Goal: Task Accomplishment & Management: Manage account settings

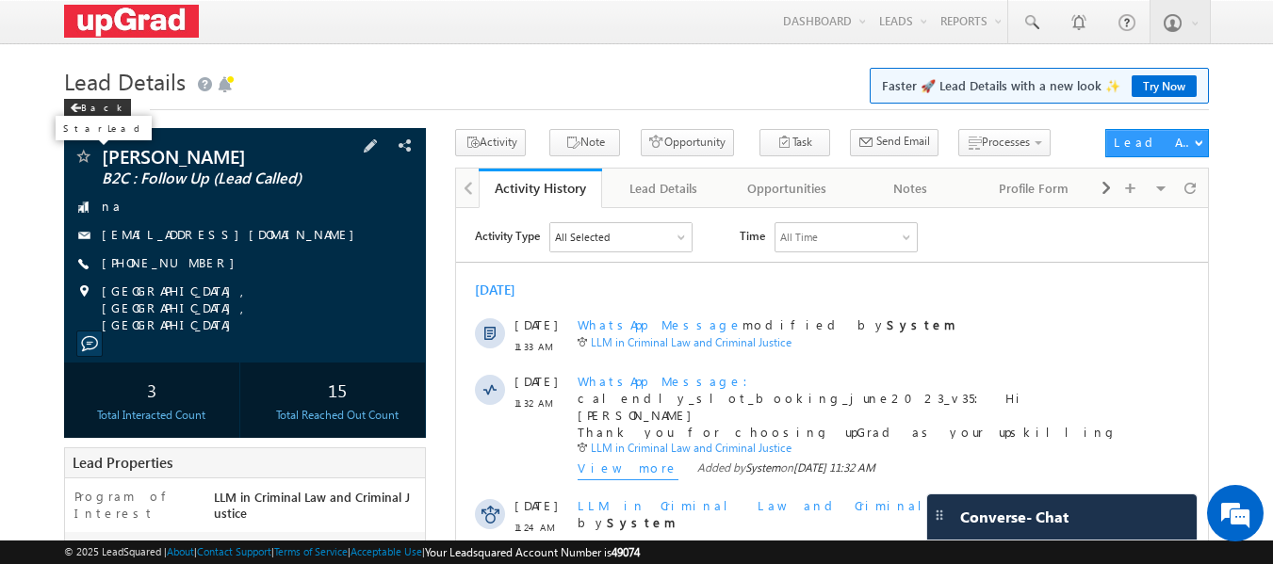
click at [87, 157] on span at bounding box center [82, 158] width 19 height 19
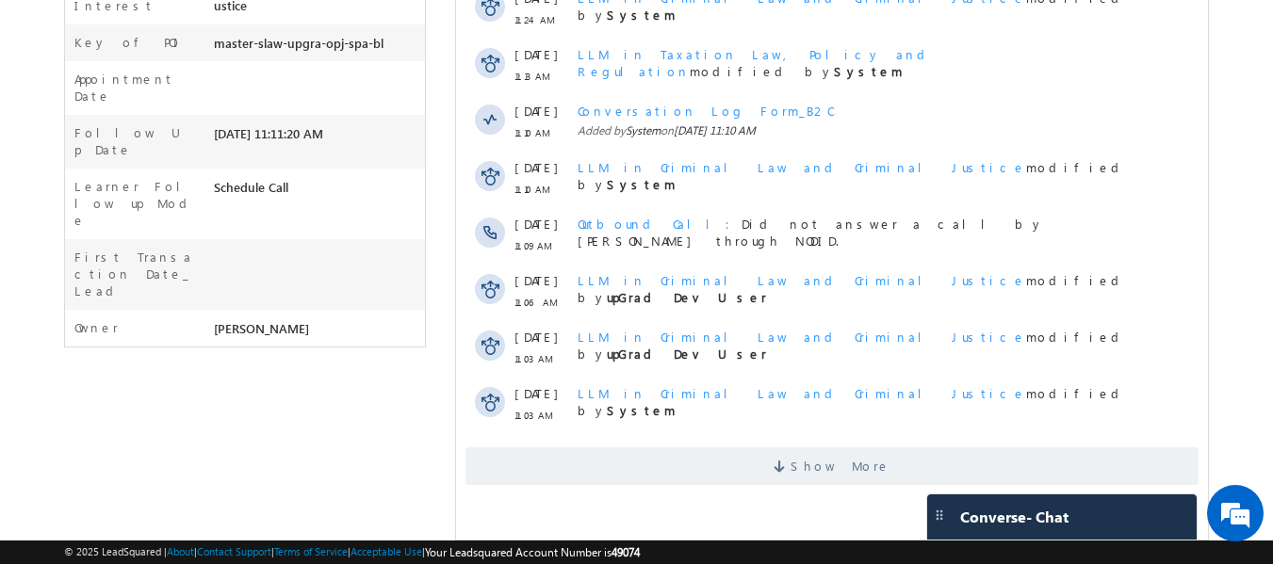
scroll to position [533, 0]
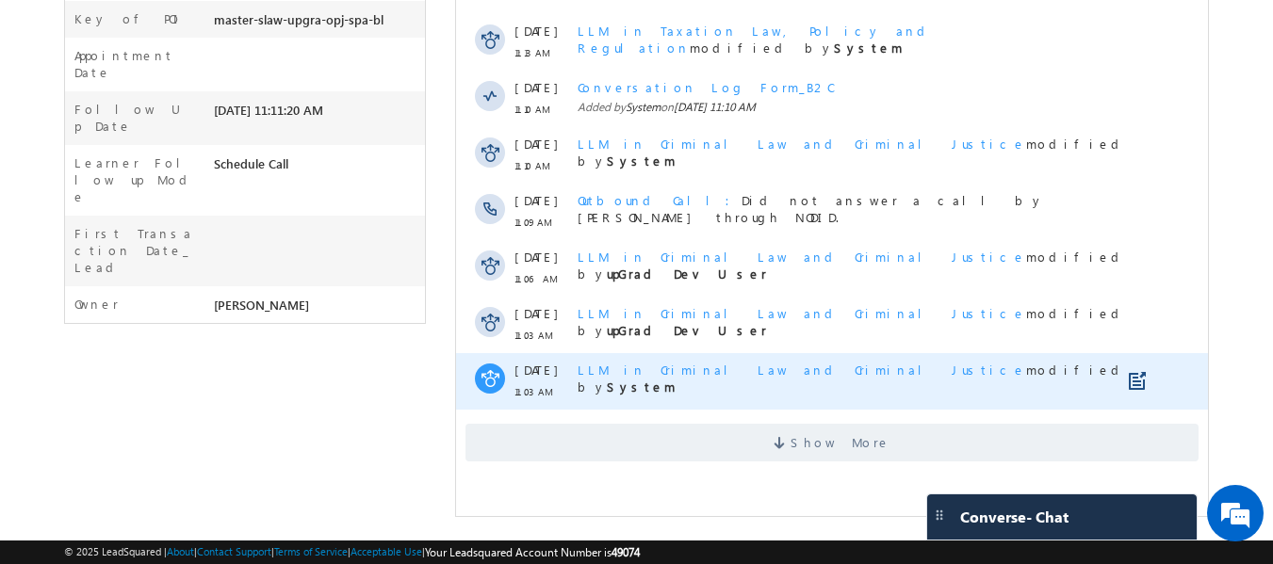
drag, startPoint x: 830, startPoint y: 444, endPoint x: 689, endPoint y: 375, distance: 157.2
click at [828, 444] on span "Show More" at bounding box center [841, 443] width 100 height 38
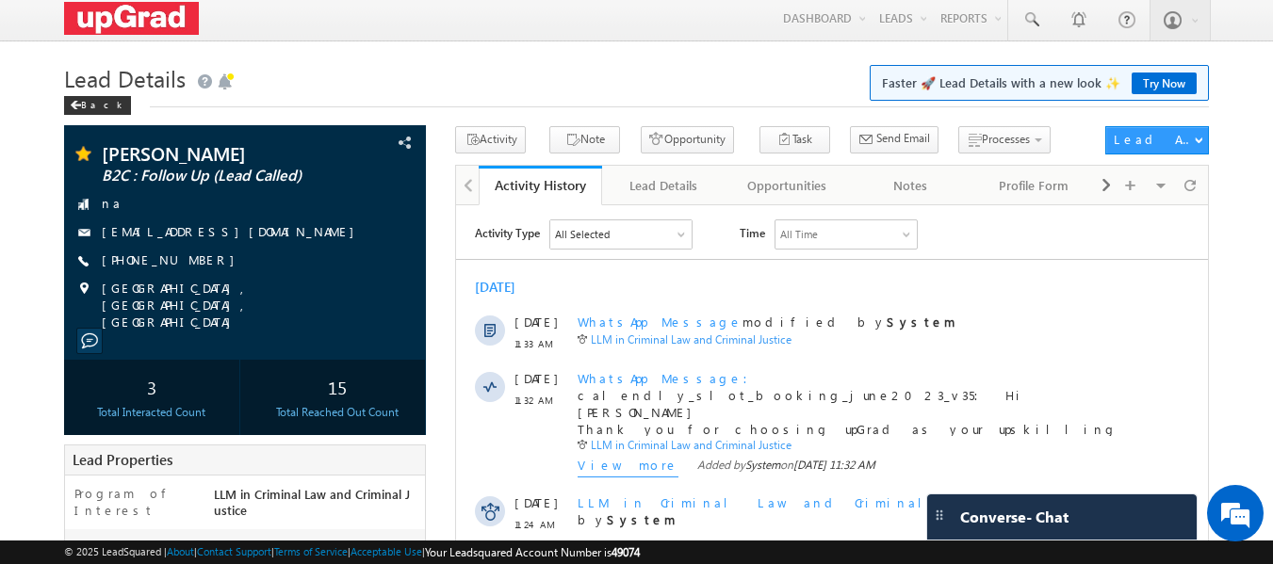
scroll to position [0, 0]
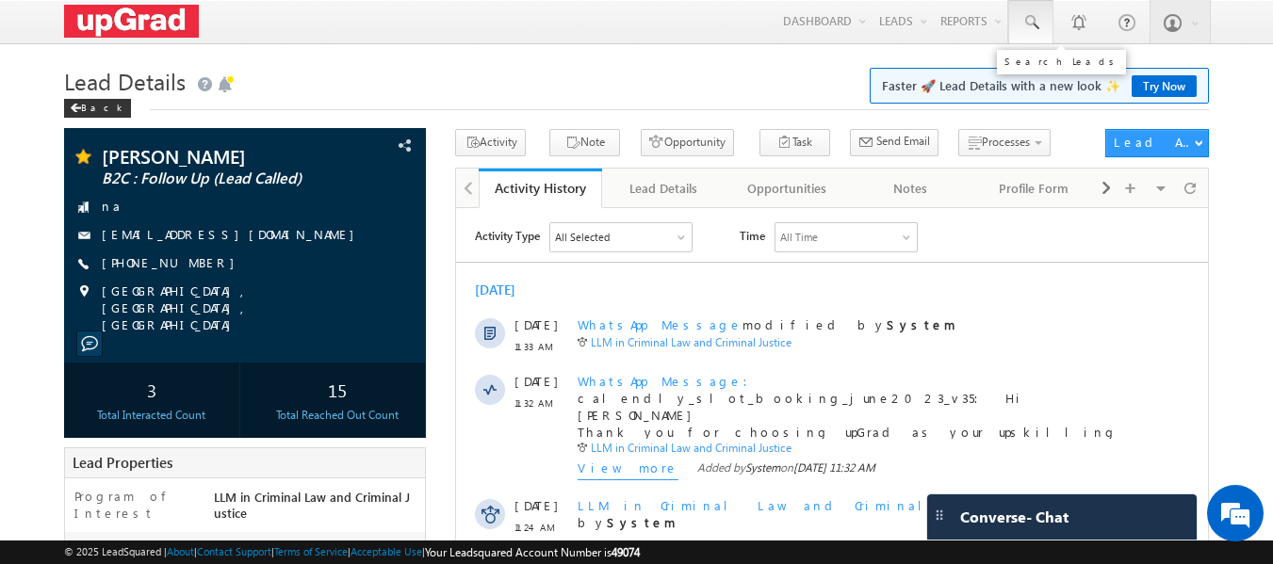
click at [1020, 26] on link at bounding box center [1030, 21] width 45 height 43
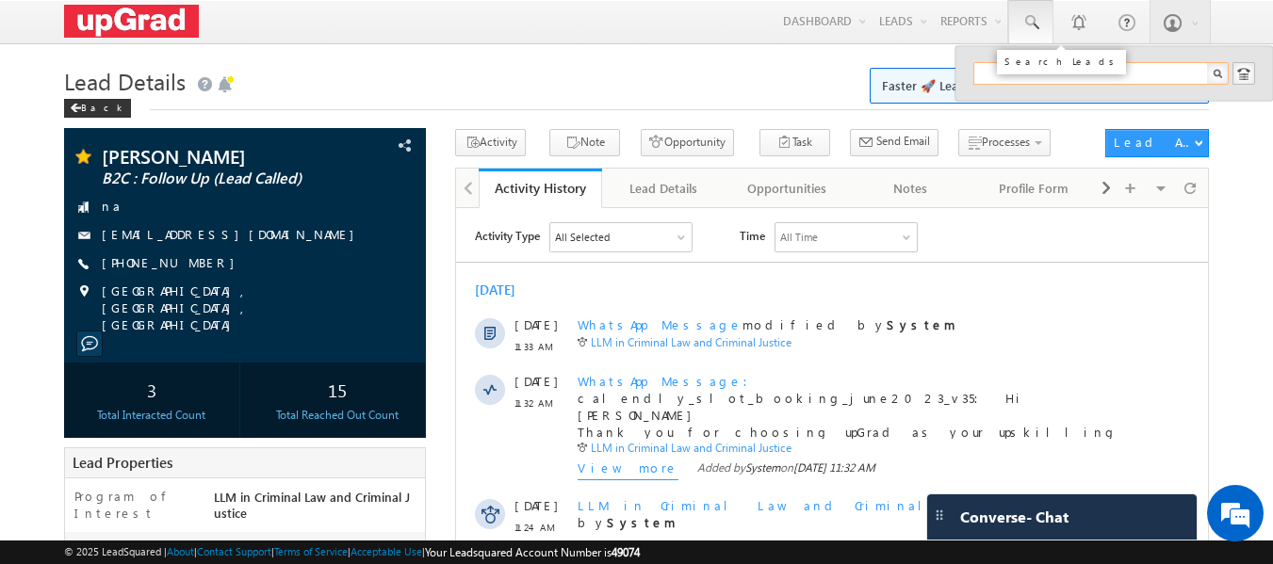
paste input "pprock7@gmail.com"
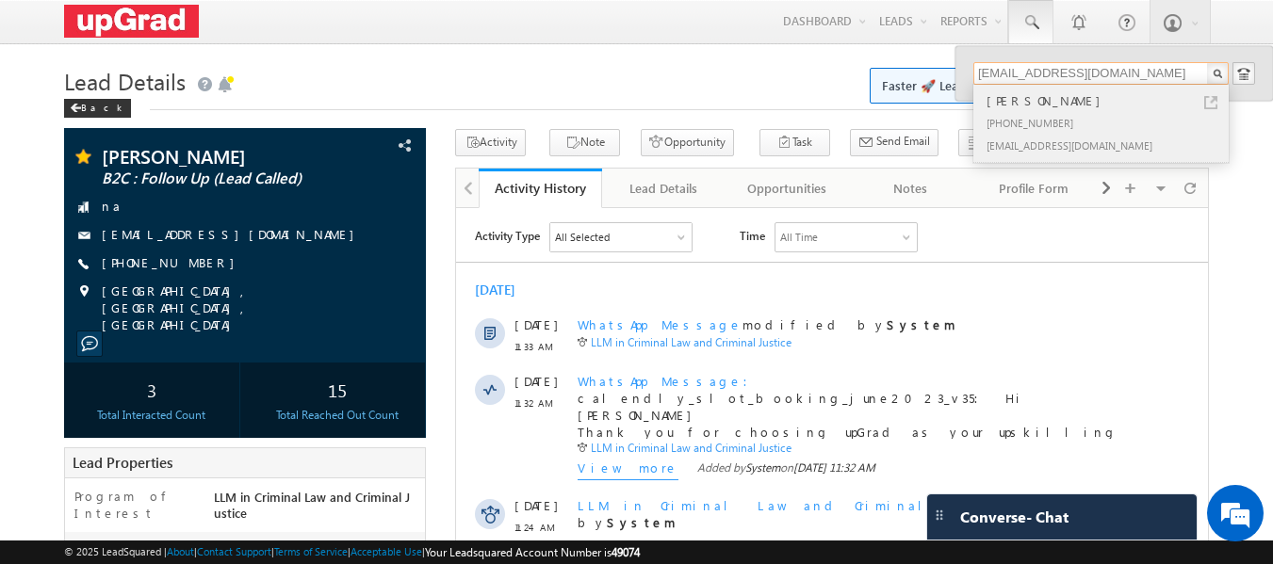
type input "pprock7@gmail.com"
click at [1021, 107] on div "Piyush pareek" at bounding box center [1109, 100] width 253 height 21
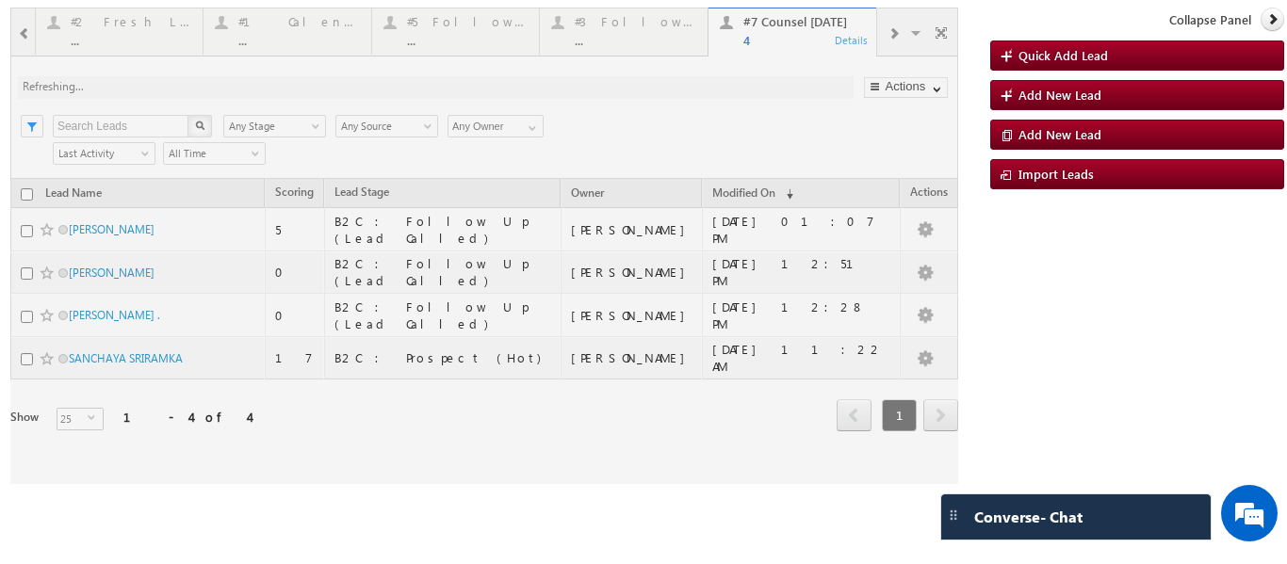
click at [526, 439] on div at bounding box center [484, 246] width 948 height 477
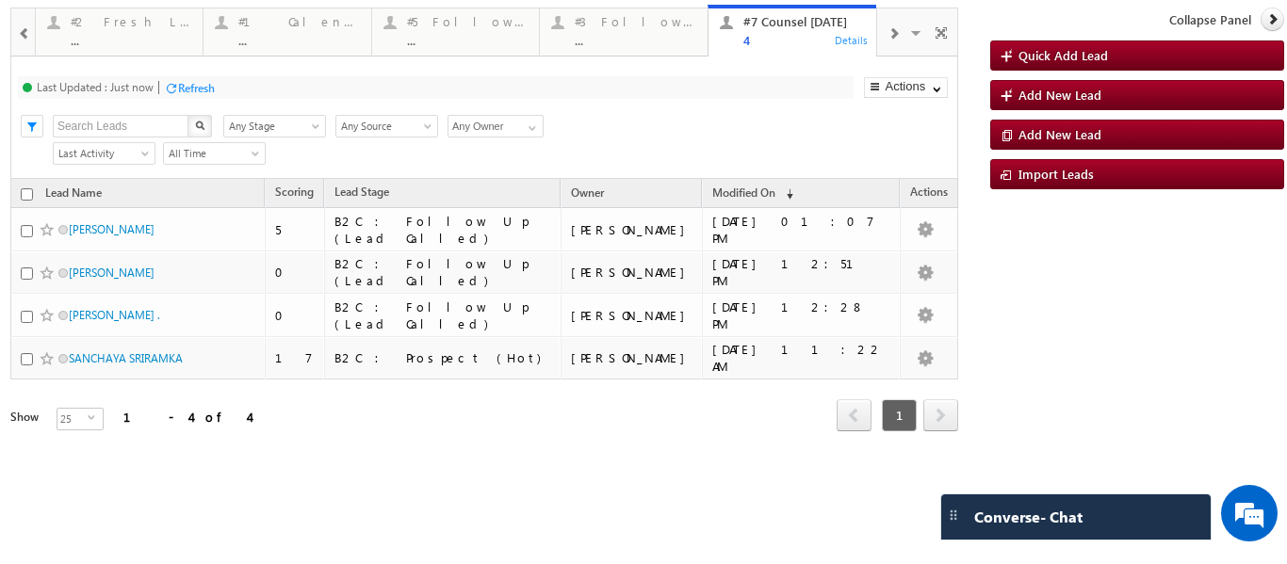
click at [896, 30] on span at bounding box center [893, 33] width 11 height 15
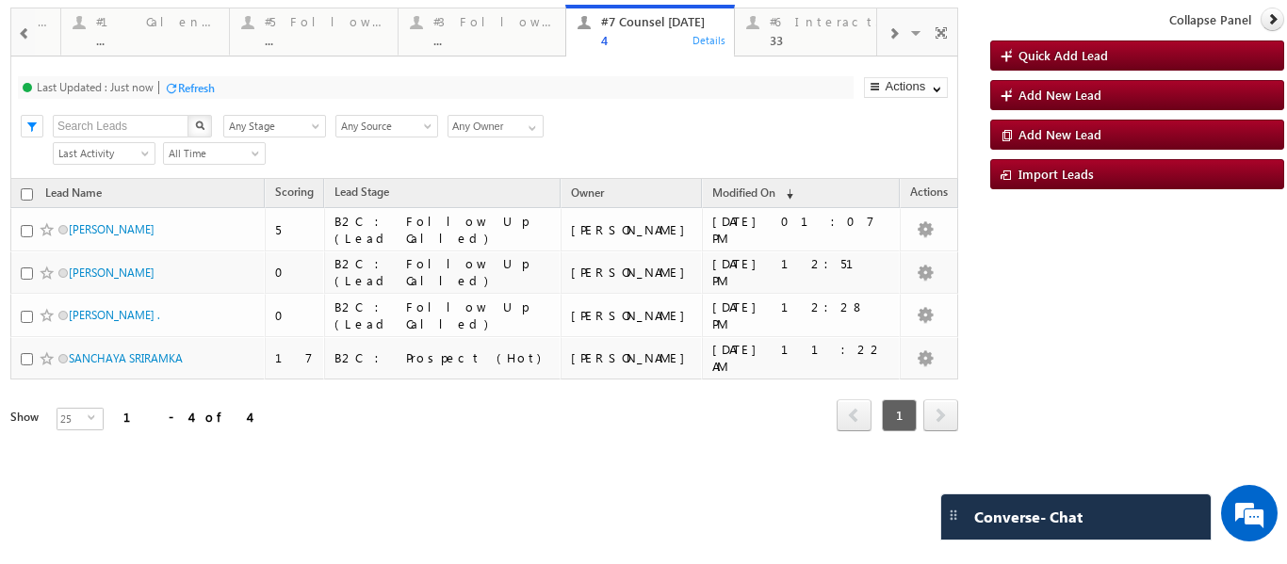
click at [895, 28] on span at bounding box center [893, 33] width 11 height 15
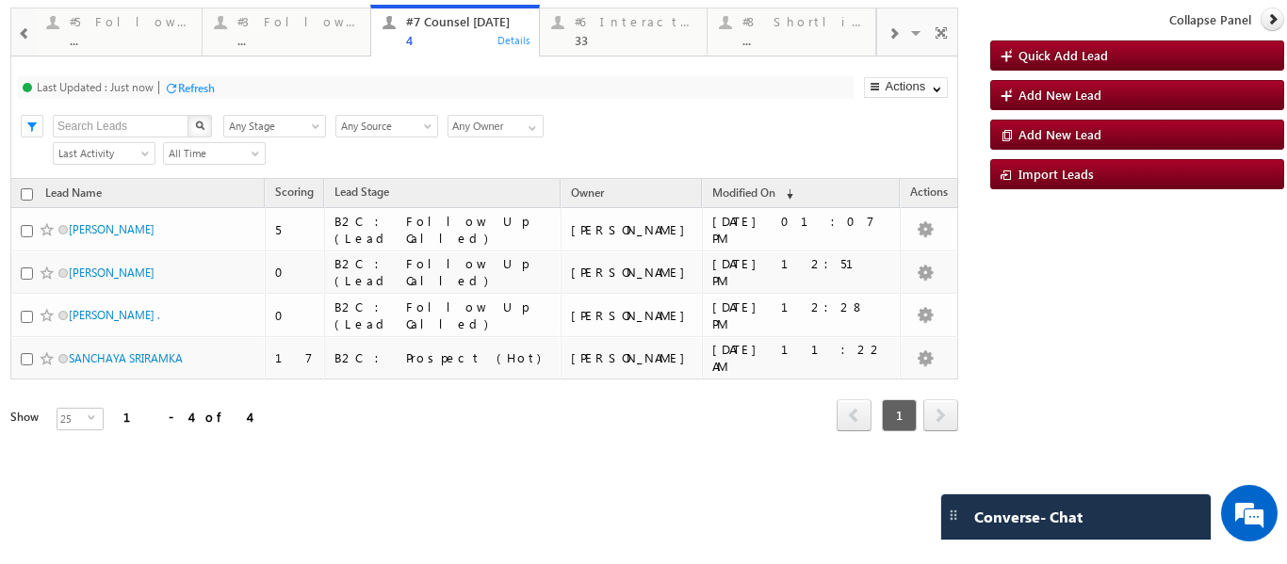
click at [891, 30] on span at bounding box center [893, 33] width 11 height 15
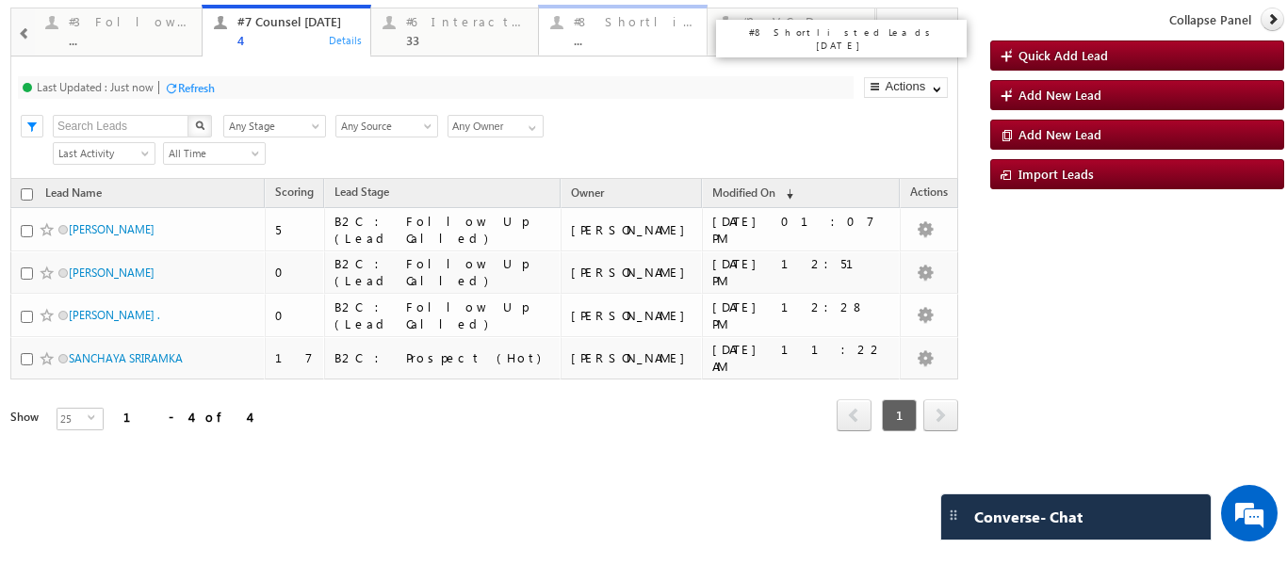
click at [619, 25] on div "#8 Shortlisted Leads Today" at bounding box center [635, 21] width 122 height 15
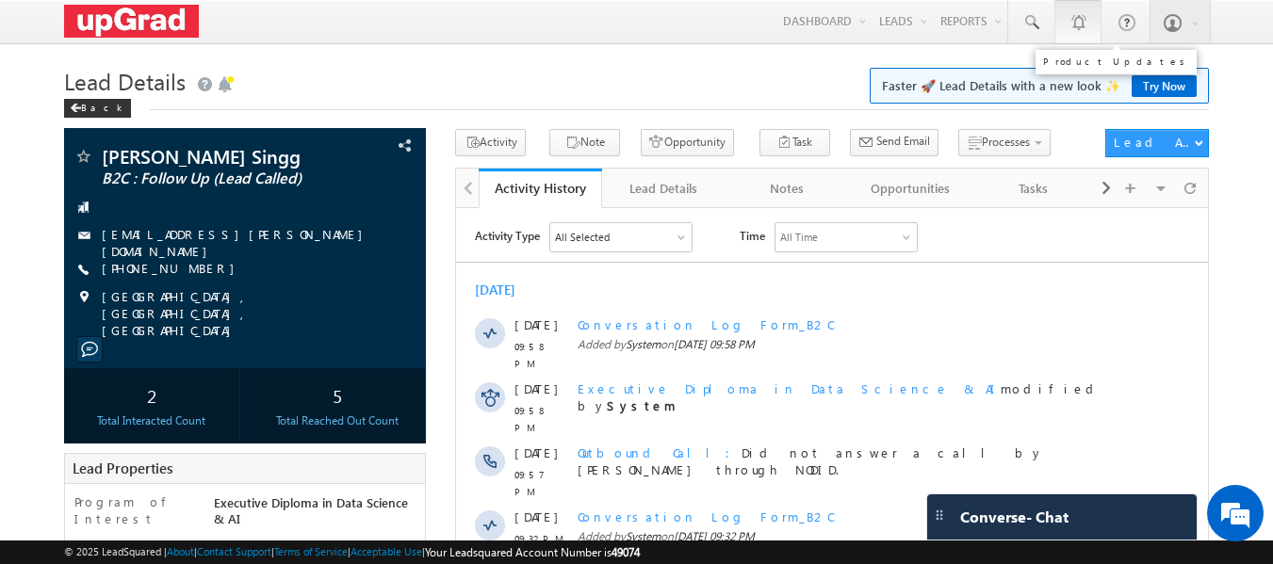
click at [1069, 24] on div at bounding box center [1077, 21] width 19 height 19
click at [1028, 25] on span at bounding box center [1030, 22] width 19 height 19
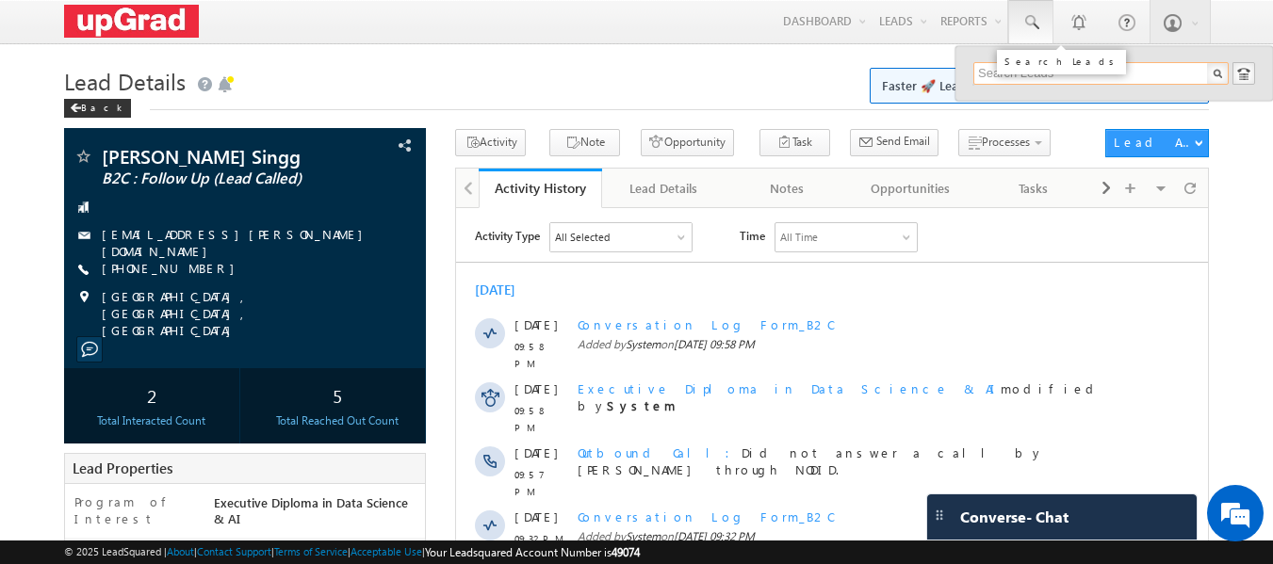
paste input "96045 79670"
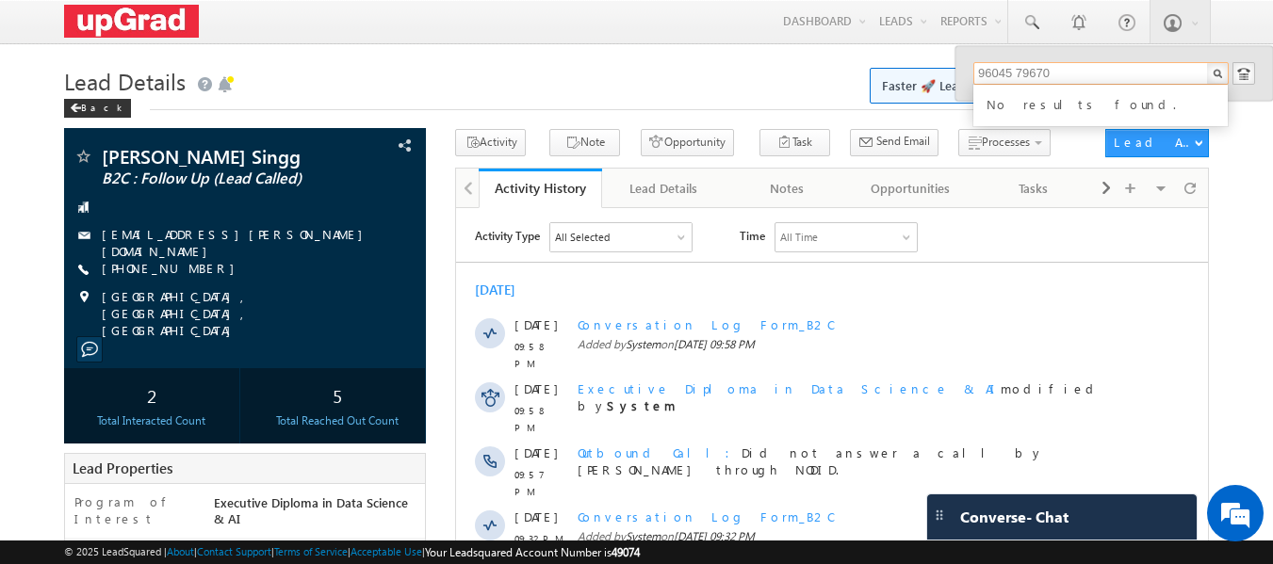
click at [1020, 69] on input "96045 79670" at bounding box center [1100, 73] width 255 height 23
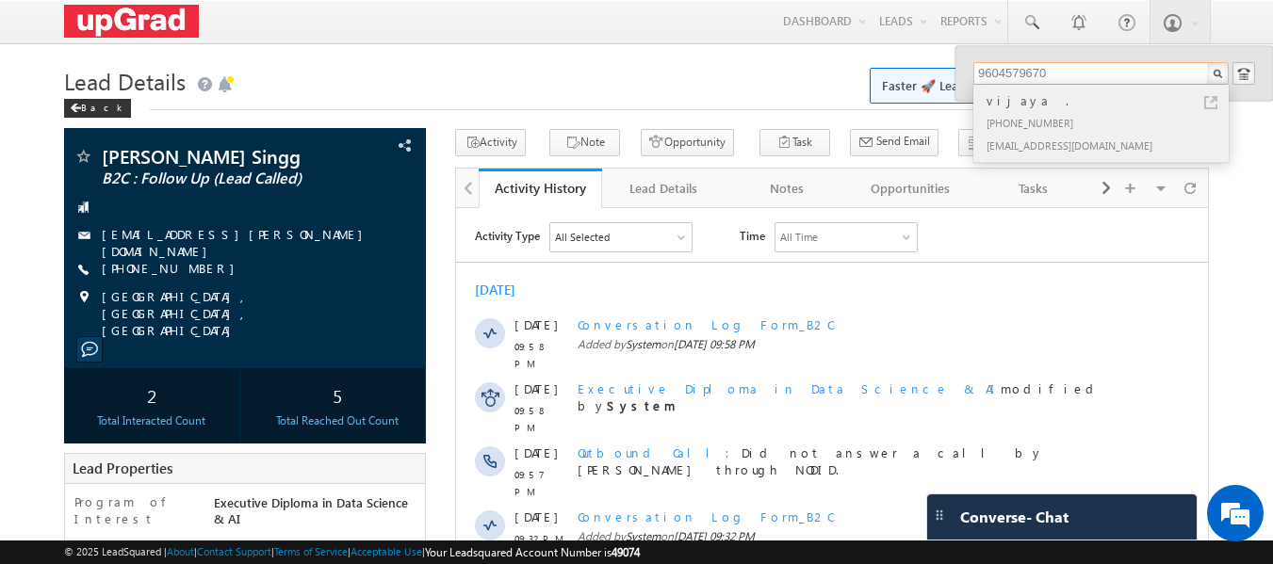
type input "9604579670"
click at [1034, 106] on div "vijaya ." at bounding box center [1109, 100] width 253 height 21
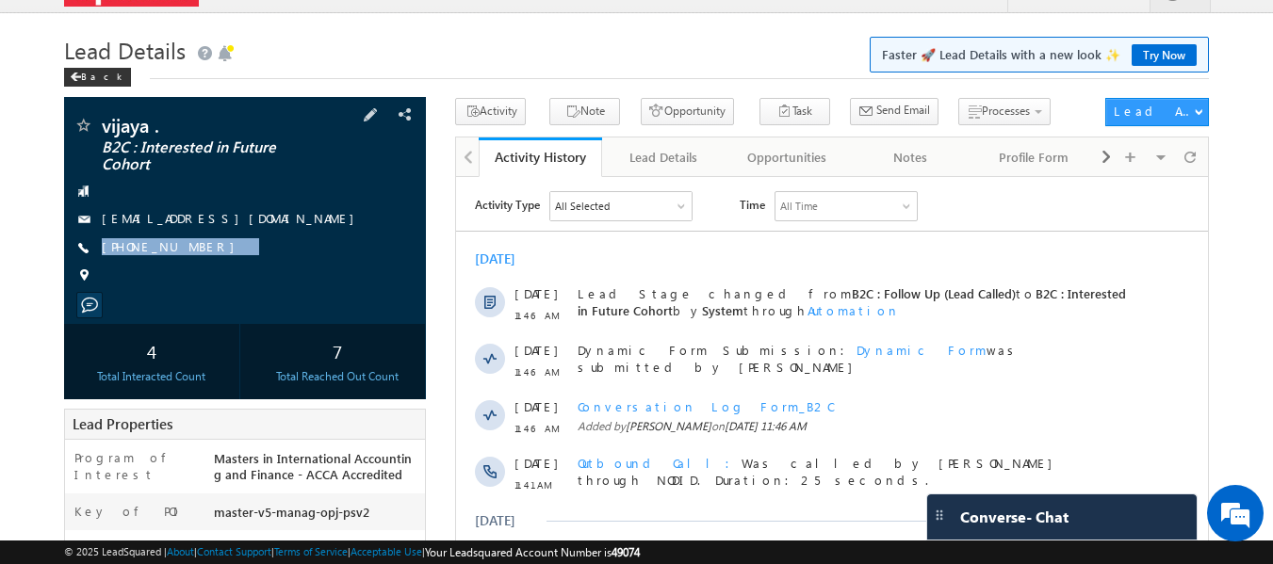
drag, startPoint x: 283, startPoint y: 250, endPoint x: 237, endPoint y: 274, distance: 51.4
click at [237, 274] on div "vijaya . B2C : Interested in Future Cohort [EMAIL_ADDRESS][DOMAIN_NAME] [PHONE_…" at bounding box center [245, 205] width 344 height 179
copy div "[PHONE_NUMBER]"
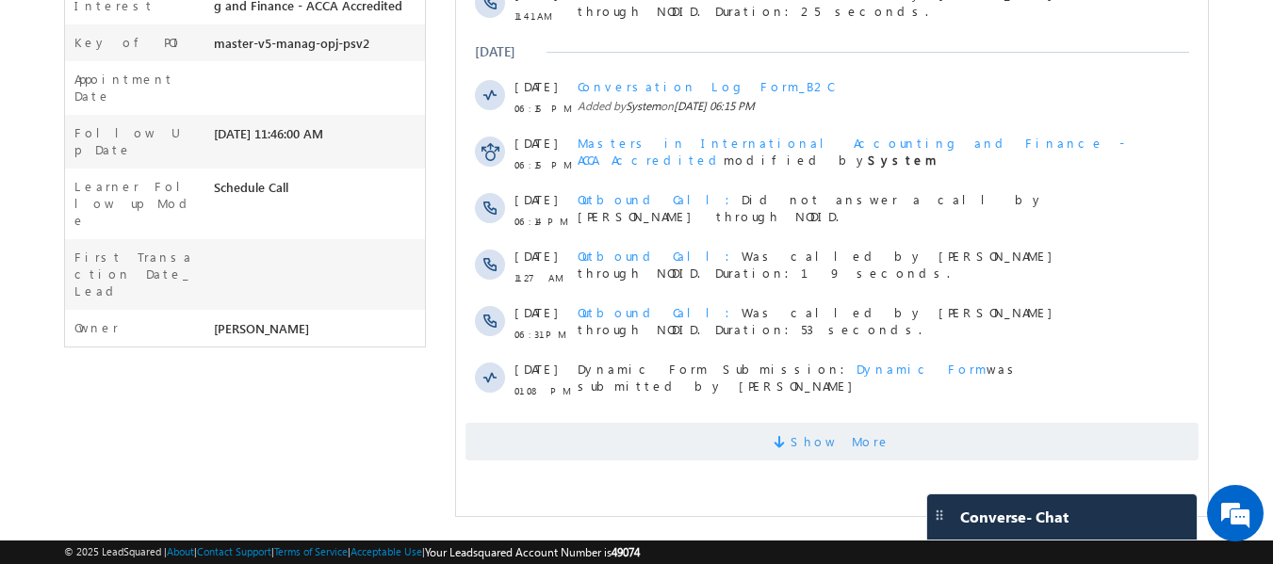
click at [791, 444] on span at bounding box center [782, 445] width 17 height 18
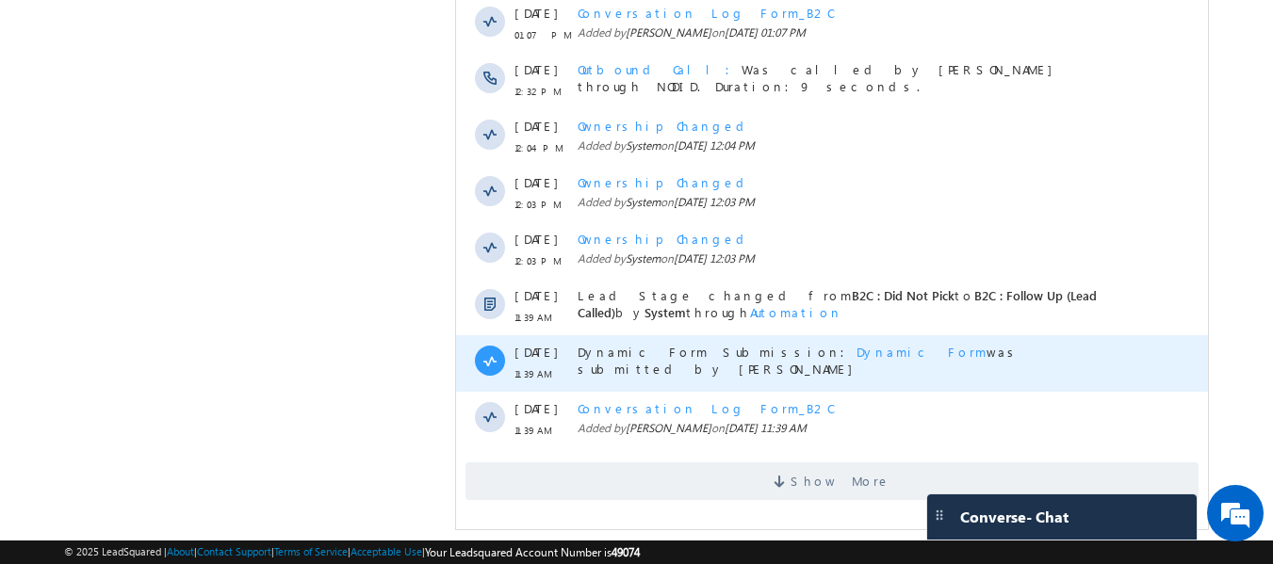
scroll to position [1041, 0]
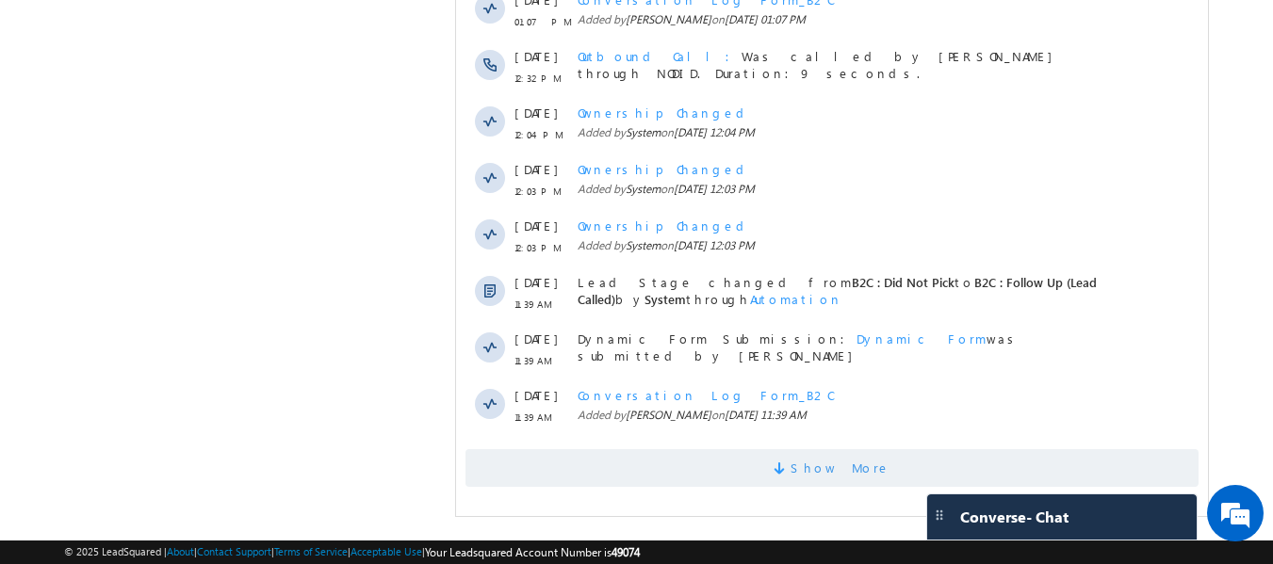
click at [842, 464] on span "Show More" at bounding box center [841, 468] width 100 height 38
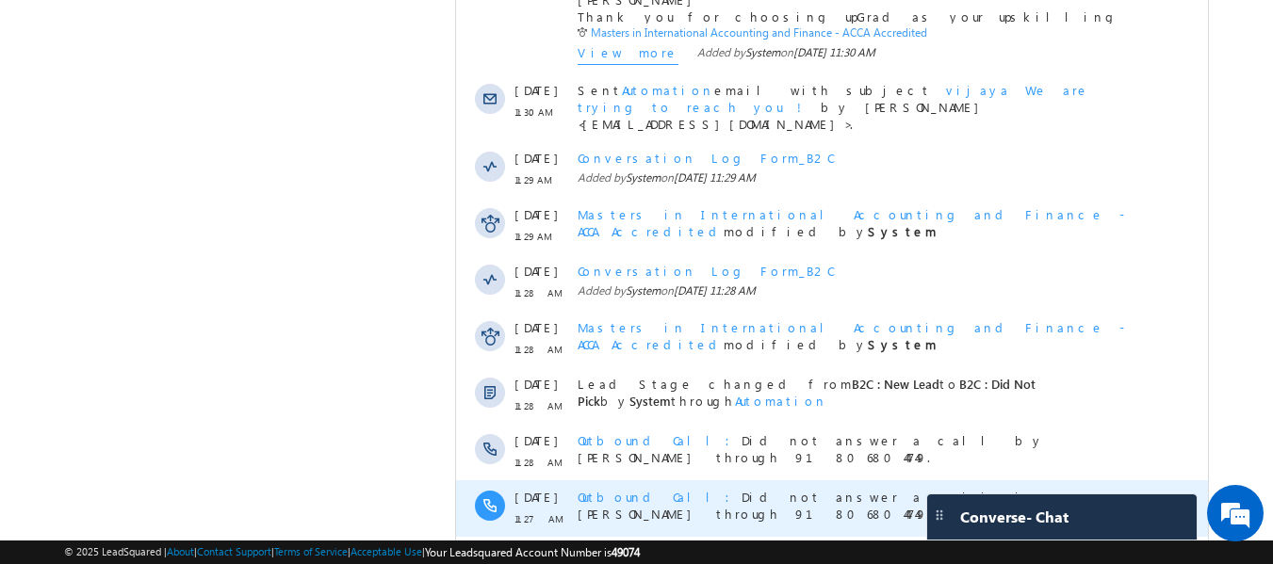
scroll to position [1673, 0]
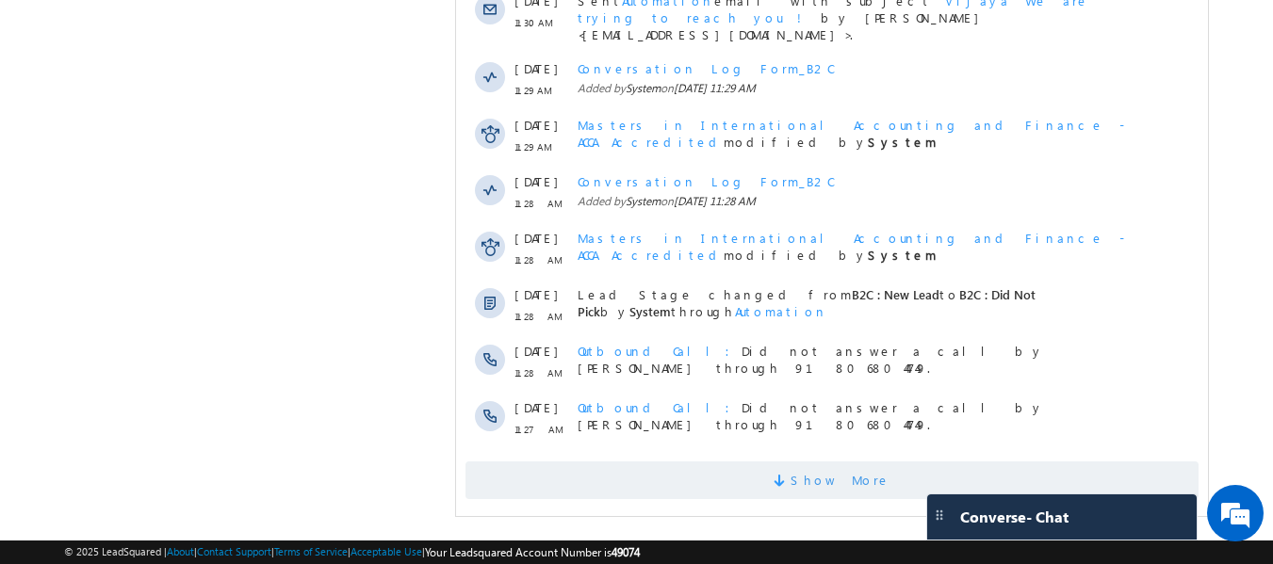
click at [843, 462] on span "Show More" at bounding box center [841, 481] width 100 height 38
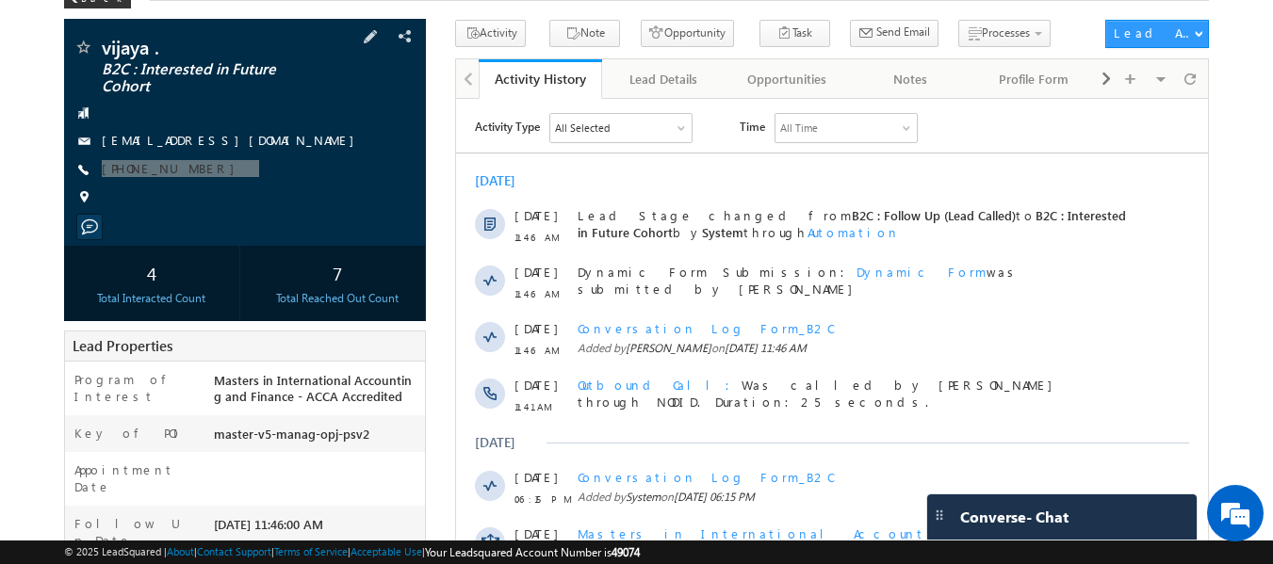
scroll to position [0, 0]
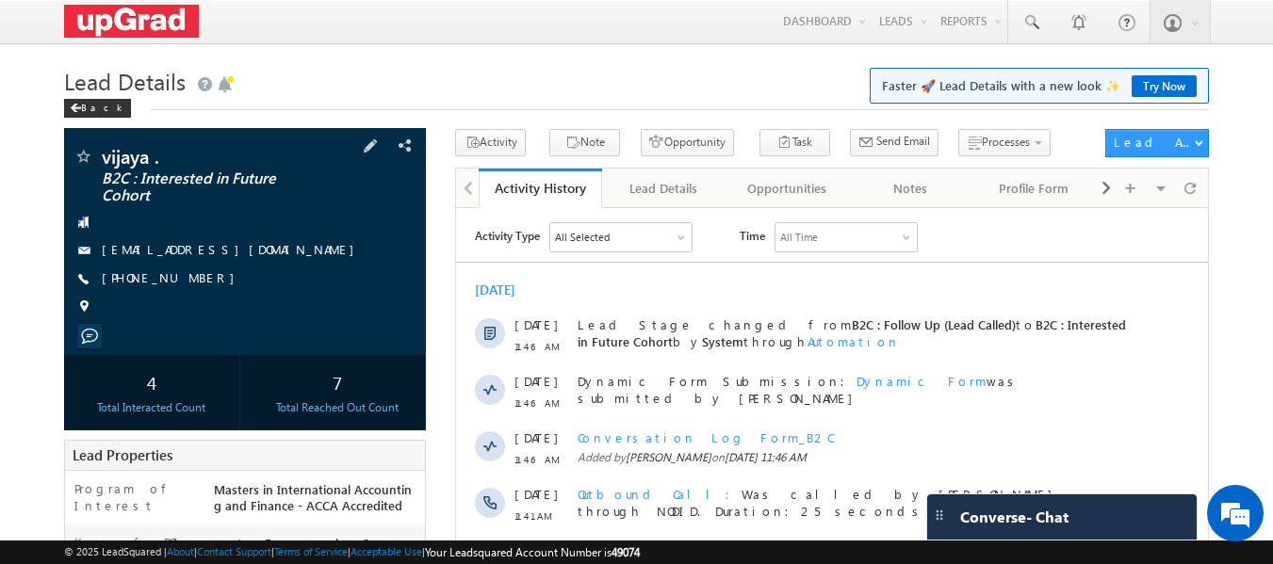
click at [266, 279] on div "[PHONE_NUMBER]" at bounding box center [245, 278] width 344 height 19
click at [159, 325] on div "vijaya . B2C : Interested in Future Cohort [EMAIL_ADDRESS][DOMAIN_NAME] [PHONE_…" at bounding box center [245, 236] width 344 height 179
copy div "[PHONE_NUMBER]"
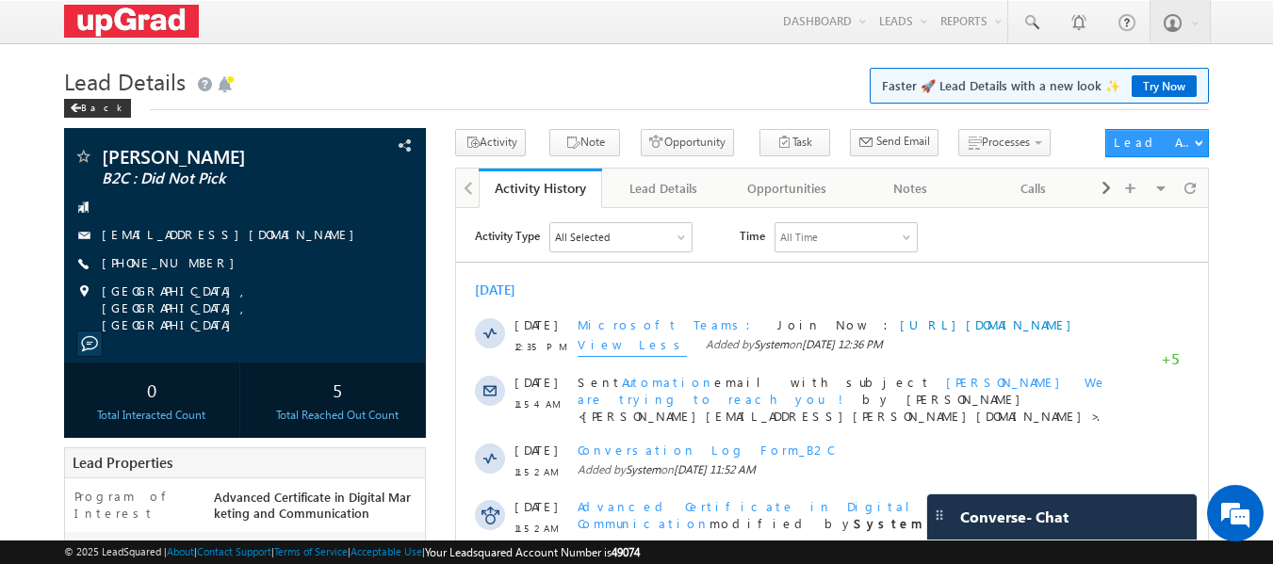
click at [663, 69] on h1 "Lead Details Faster 🚀 Lead Details with a new look ✨ Try Now" at bounding box center [637, 79] width 1146 height 37
click at [1029, 27] on span at bounding box center [1030, 22] width 19 height 19
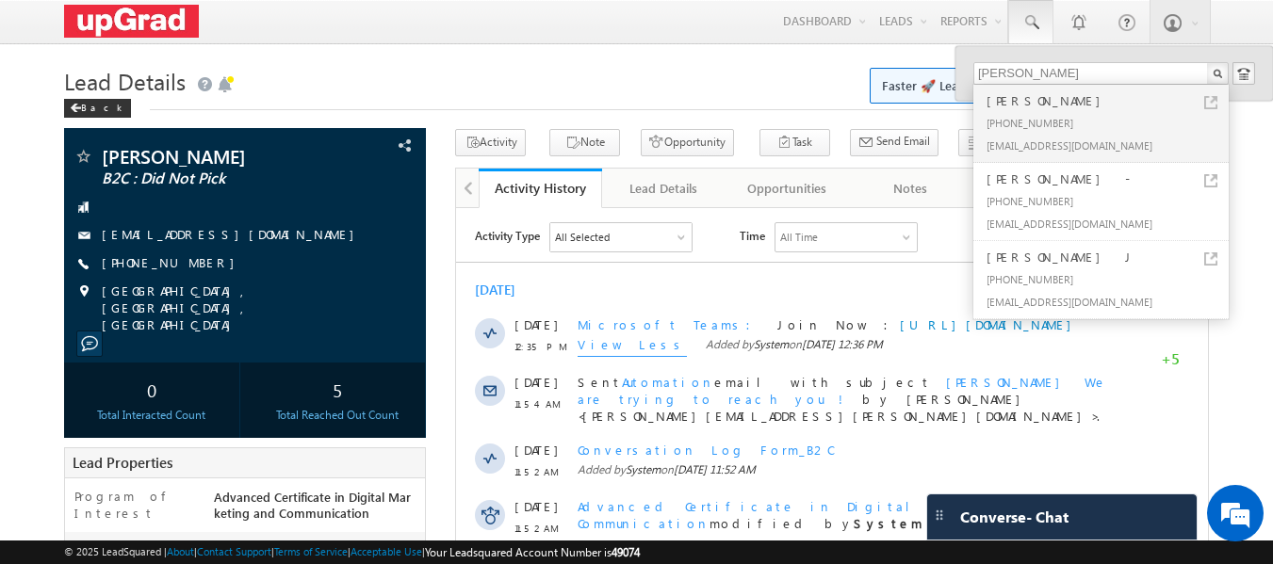
click at [1032, 24] on span at bounding box center [1030, 22] width 19 height 19
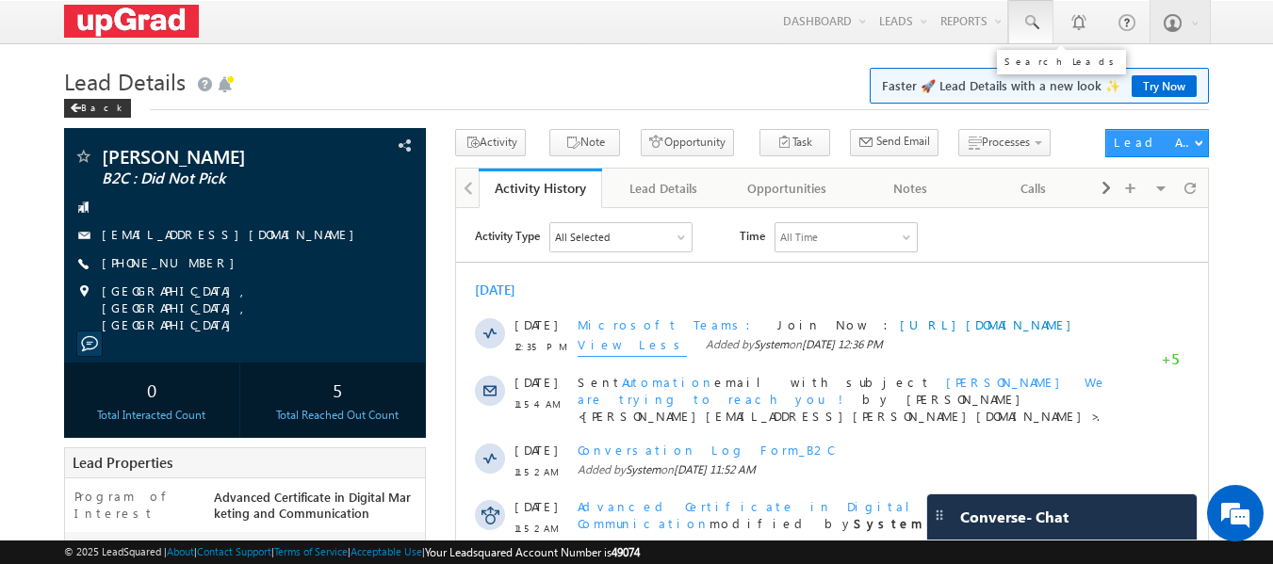
click at [1036, 27] on span at bounding box center [1030, 22] width 19 height 19
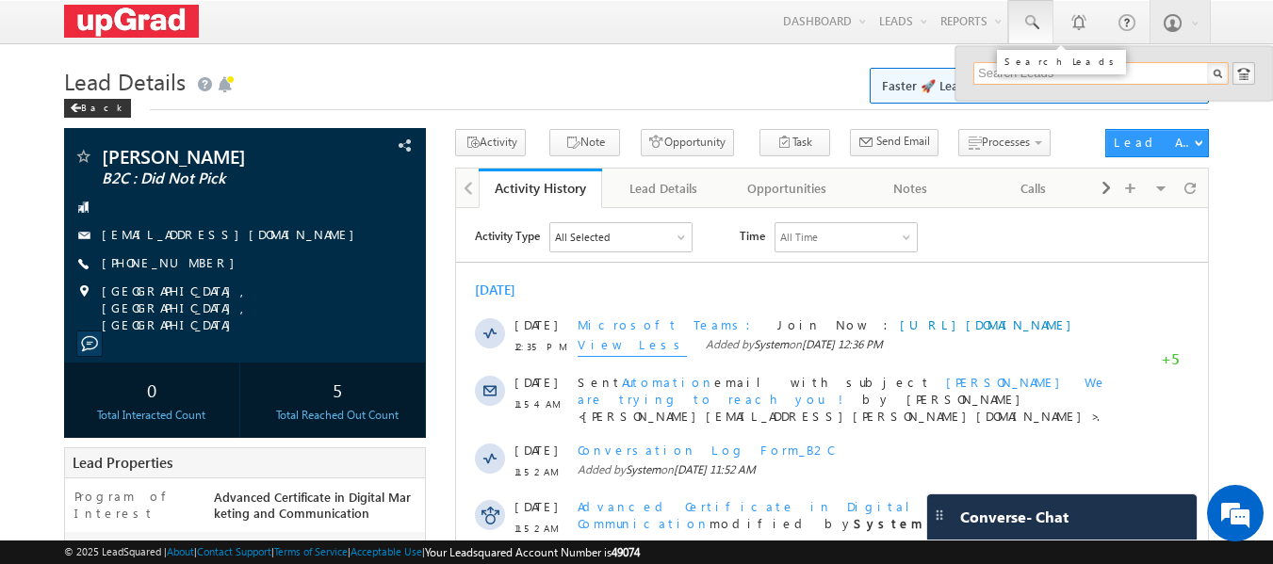
paste input "9429090498"
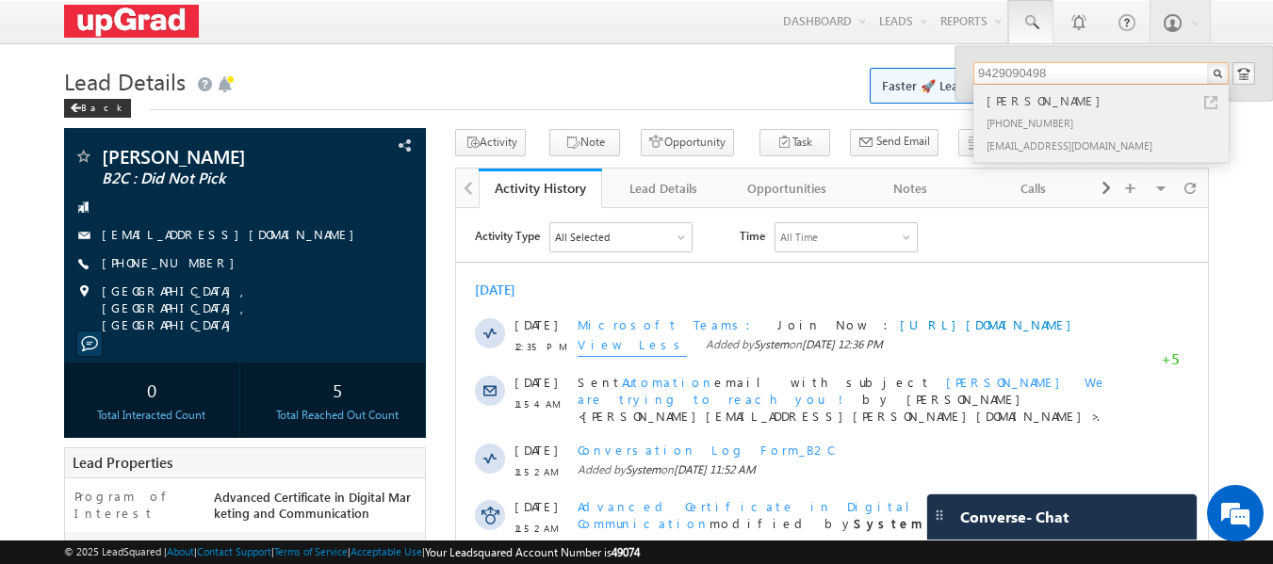
type input "9429090498"
click at [1053, 106] on div "[PERSON_NAME]" at bounding box center [1109, 100] width 253 height 21
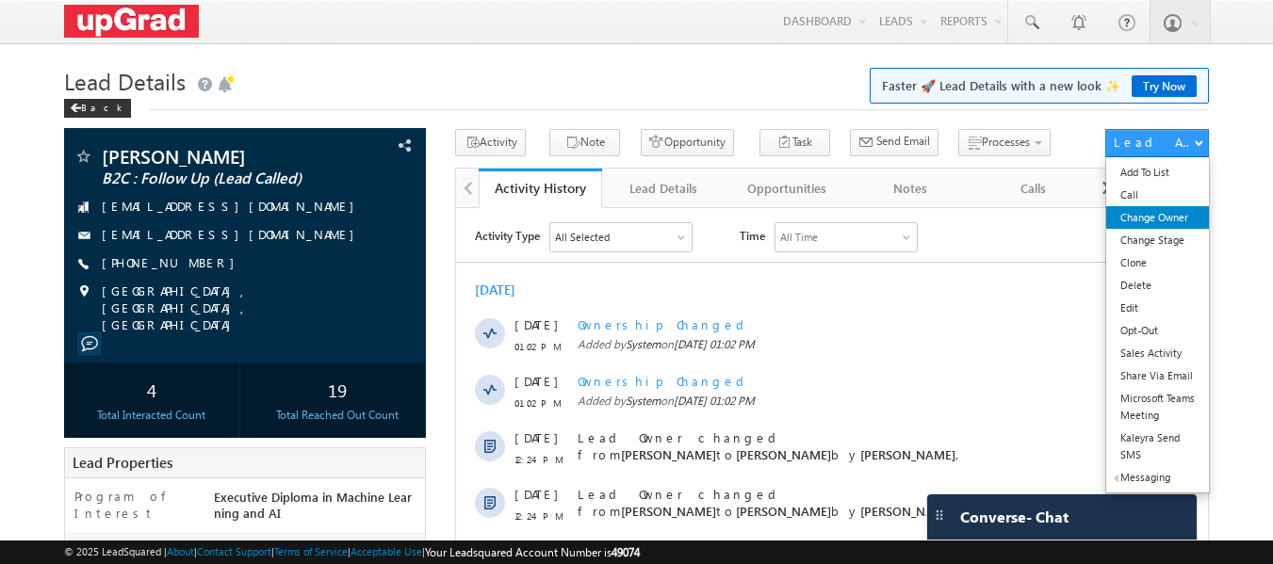
click at [1154, 219] on link "Change Owner" at bounding box center [1157, 217] width 103 height 23
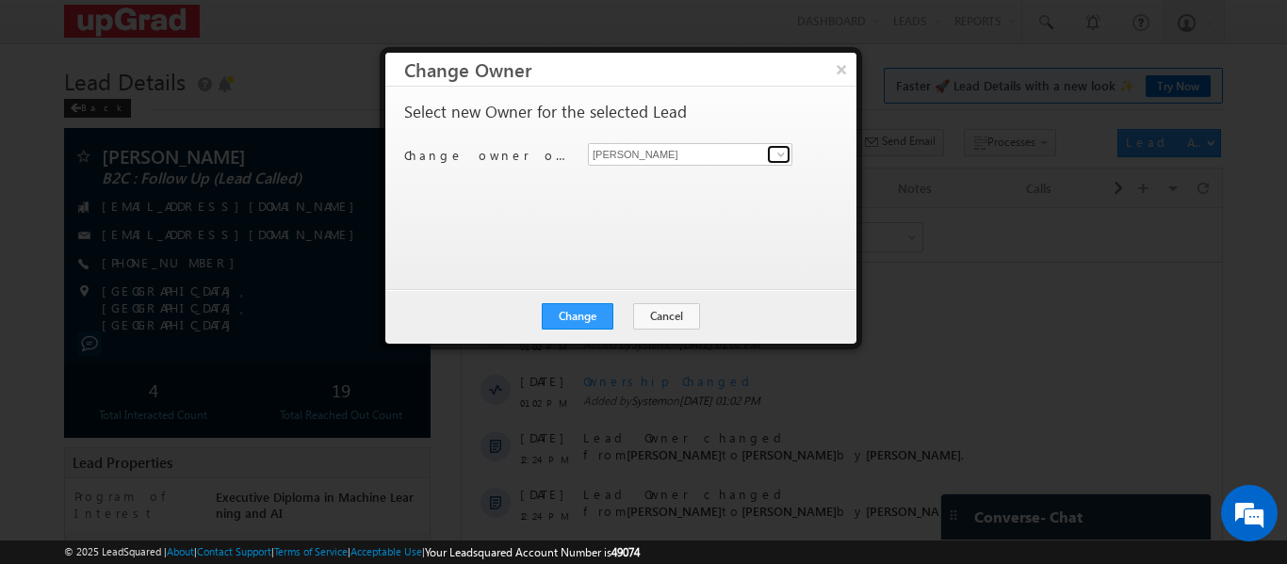
click at [775, 158] on span at bounding box center [781, 154] width 15 height 15
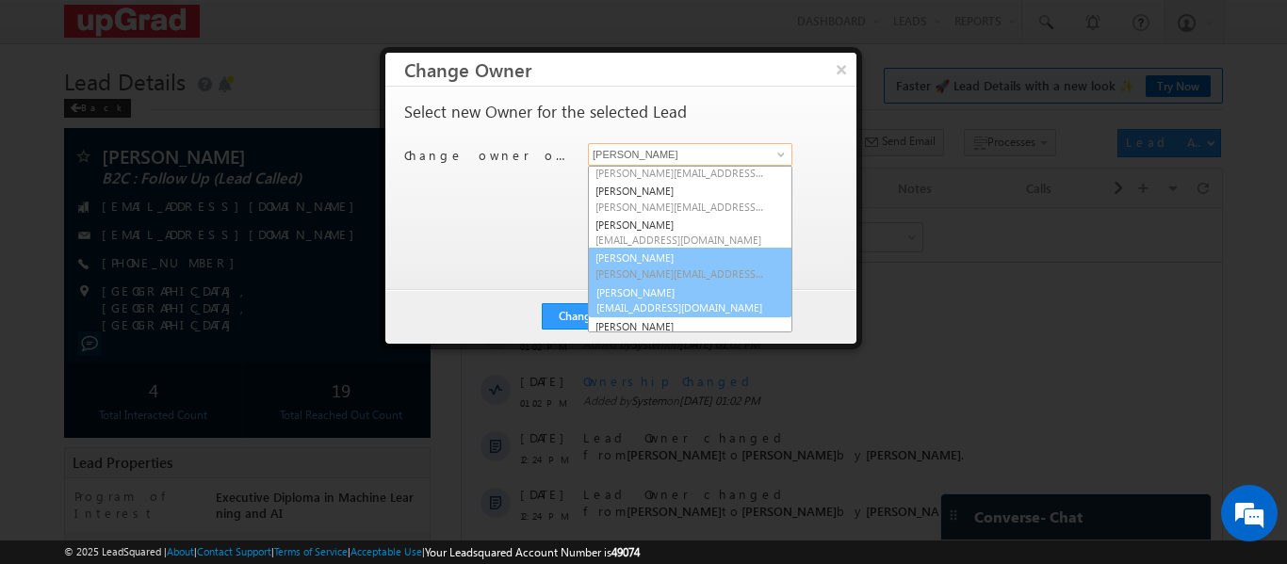
scroll to position [36, 0]
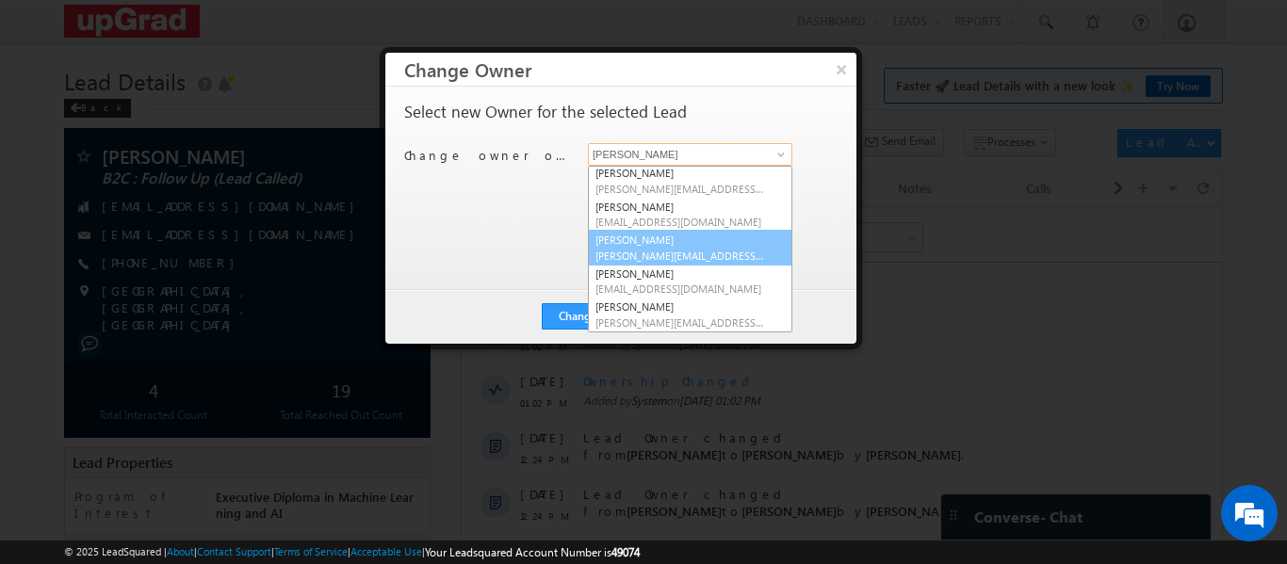
click at [656, 245] on link "Smrita Panday smrita.panday@upgrad.com" at bounding box center [690, 248] width 204 height 36
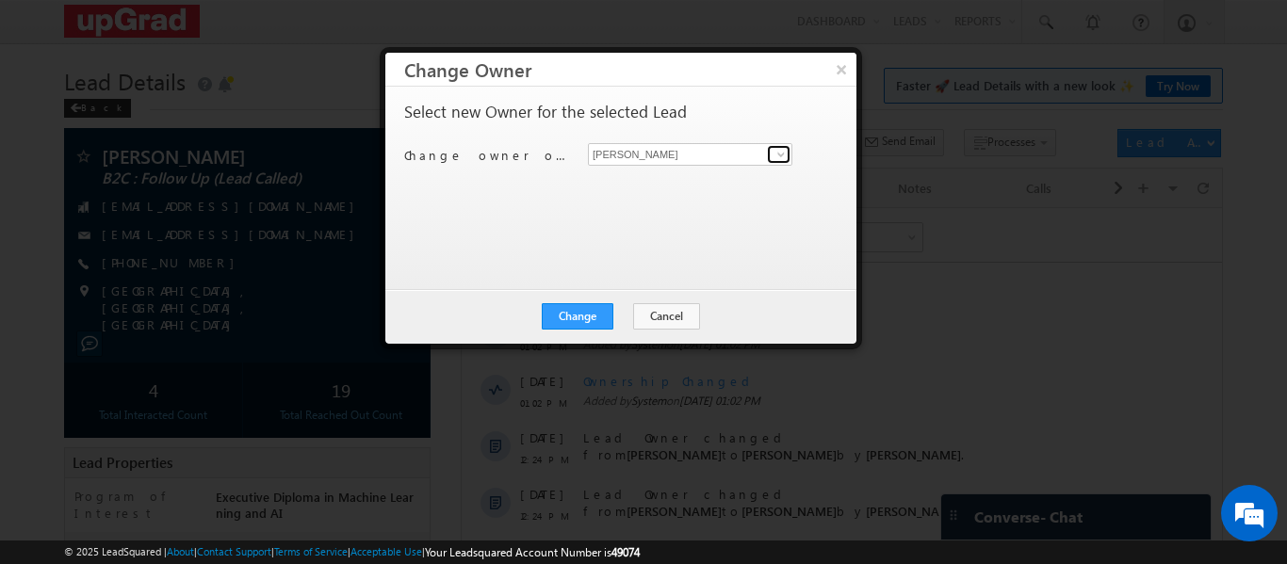
click at [783, 155] on span at bounding box center [781, 154] width 15 height 15
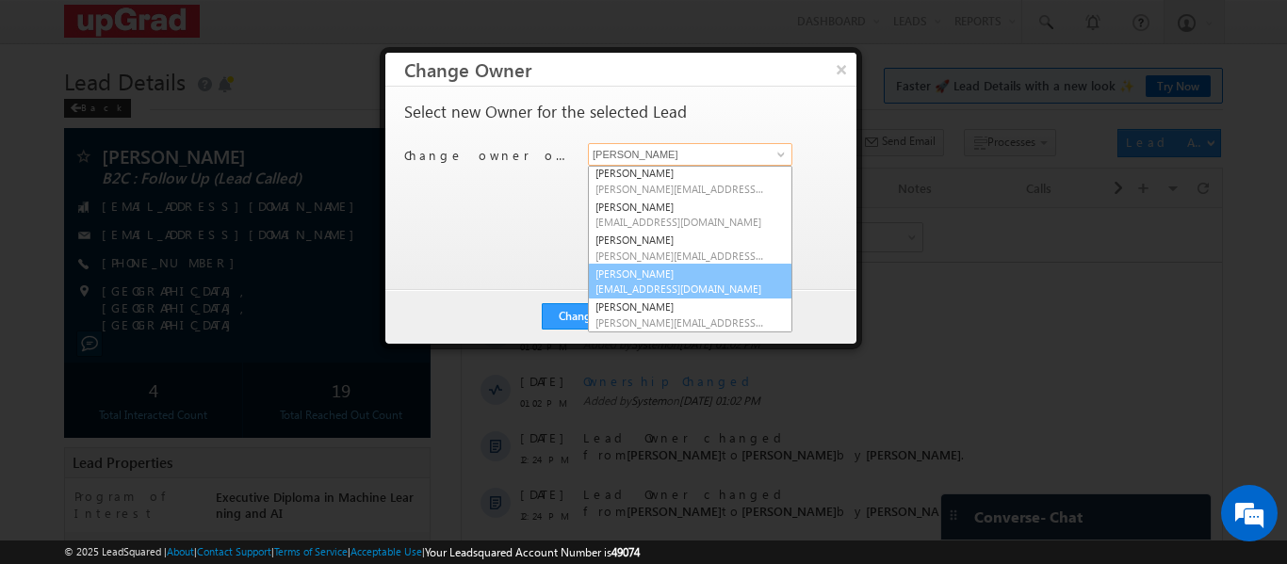
click at [634, 282] on span "sphoorthi.valmiki@upgrad.com" at bounding box center [680, 289] width 170 height 14
type input "Sphoorthi Valmiki"
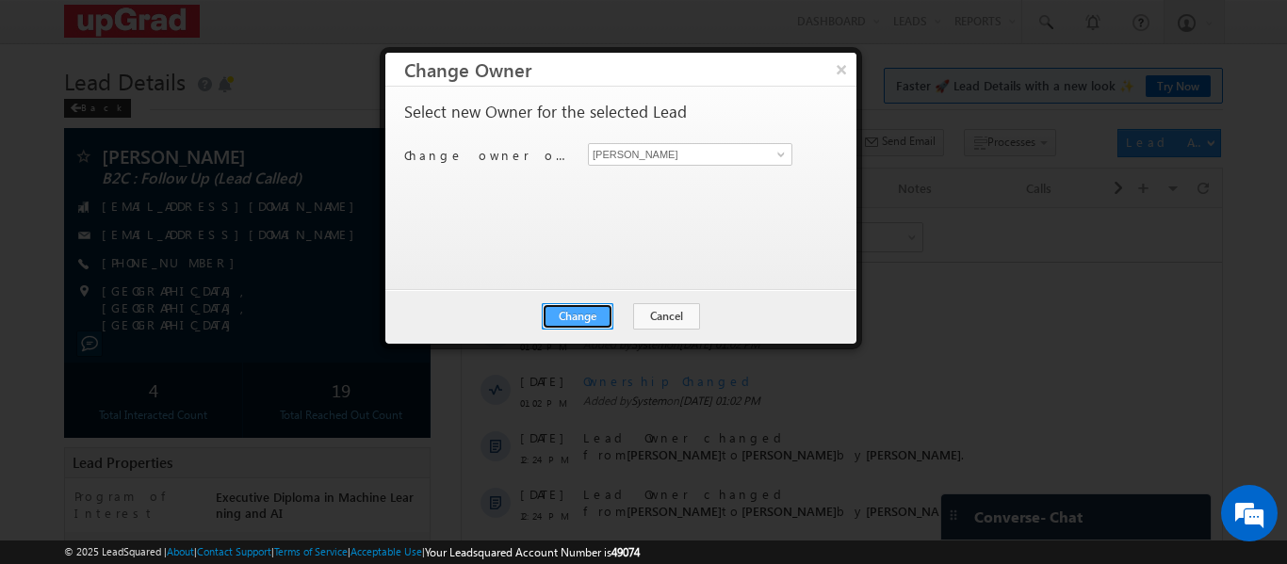
click at [573, 318] on button "Change" at bounding box center [578, 316] width 72 height 26
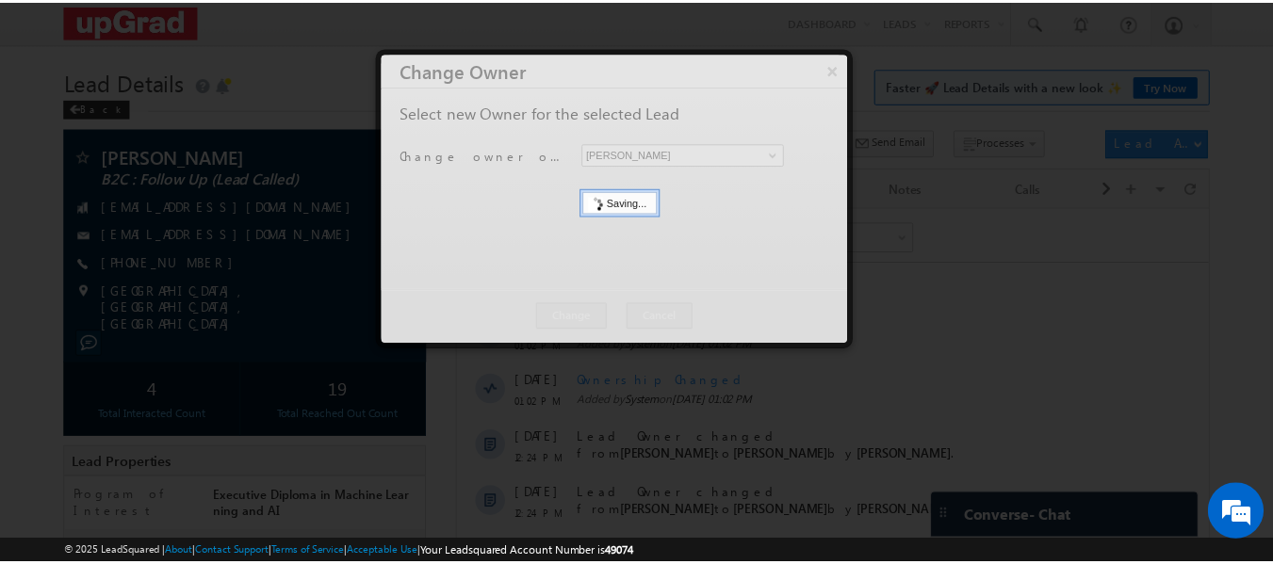
scroll to position [0, 0]
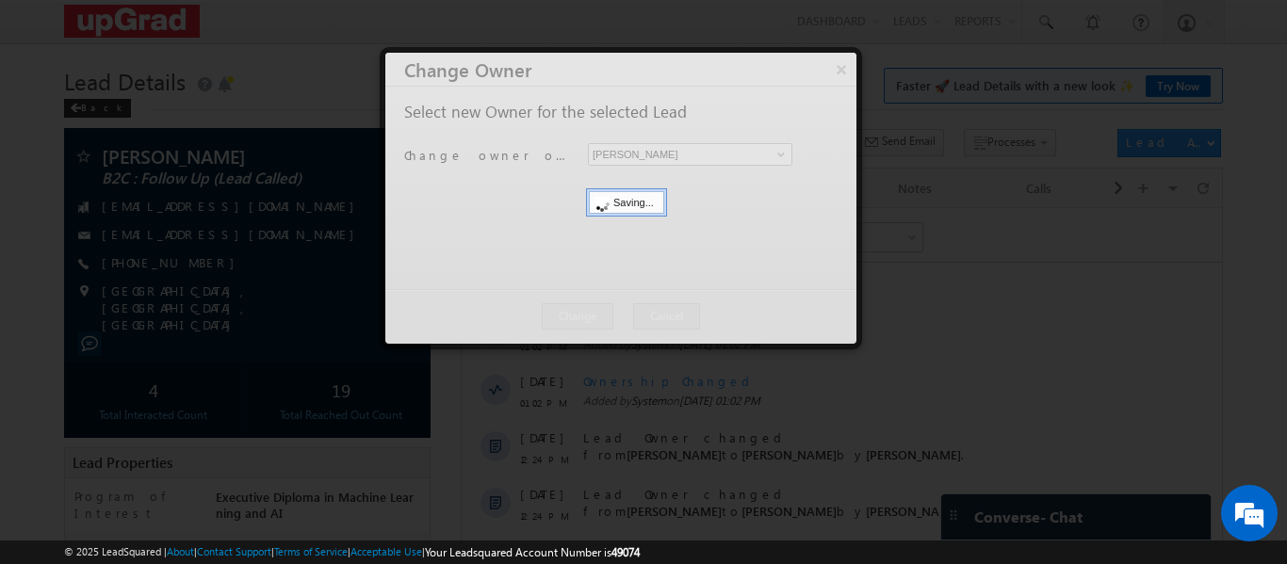
click at [840, 68] on div at bounding box center [620, 198] width 471 height 291
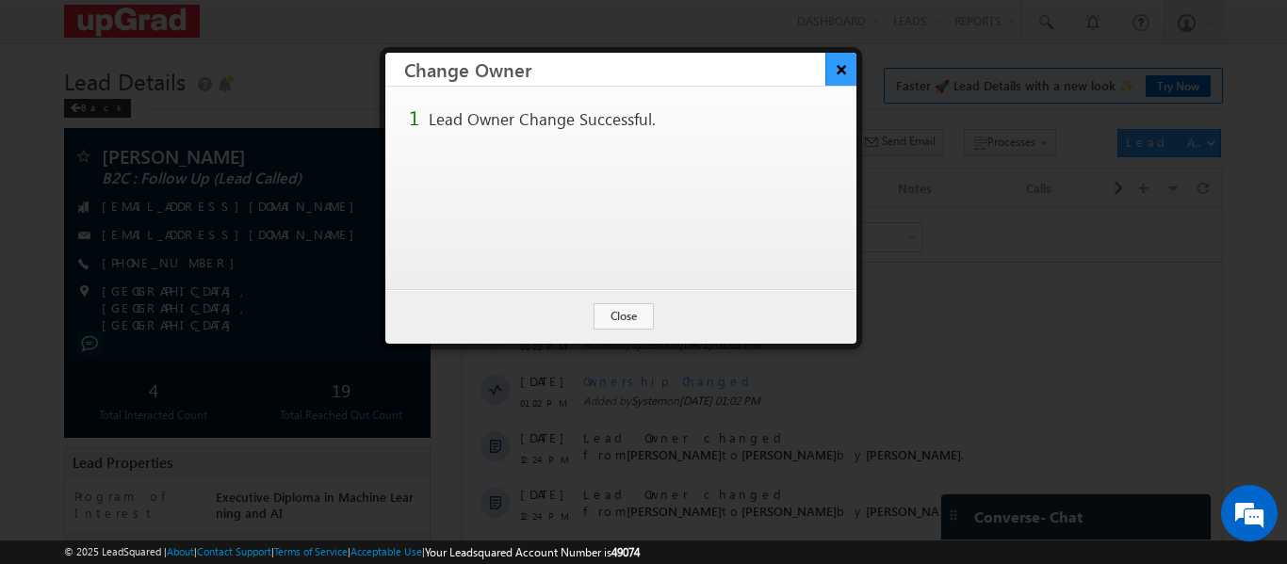
click at [831, 73] on button "×" at bounding box center [840, 69] width 31 height 33
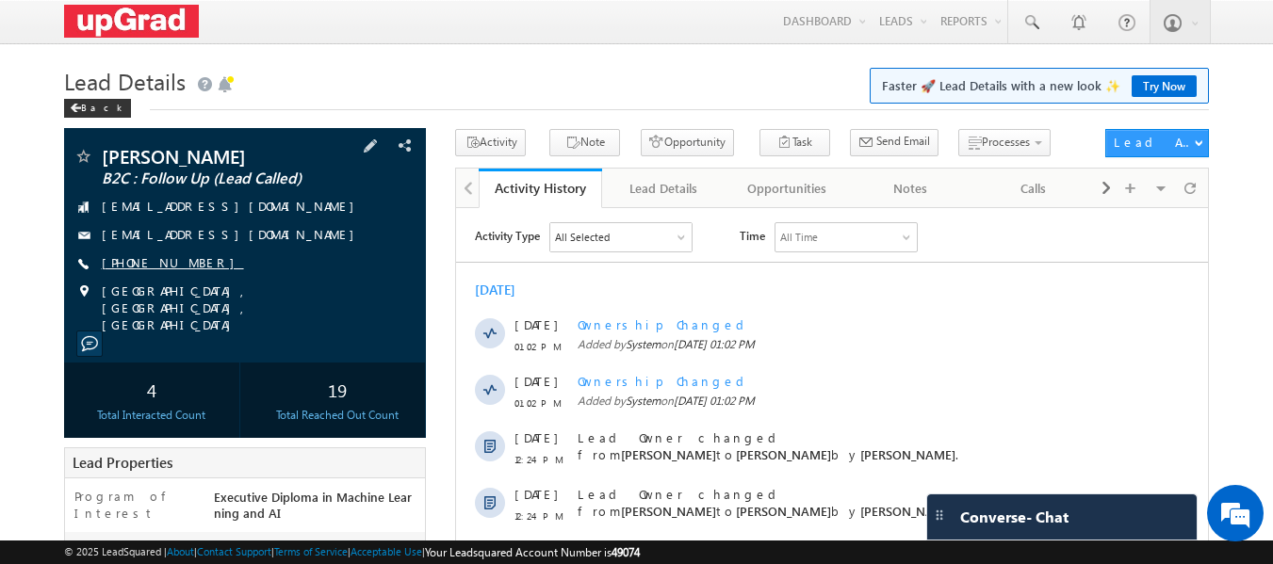
click at [147, 262] on link "+91-9429090498" at bounding box center [173, 262] width 142 height 16
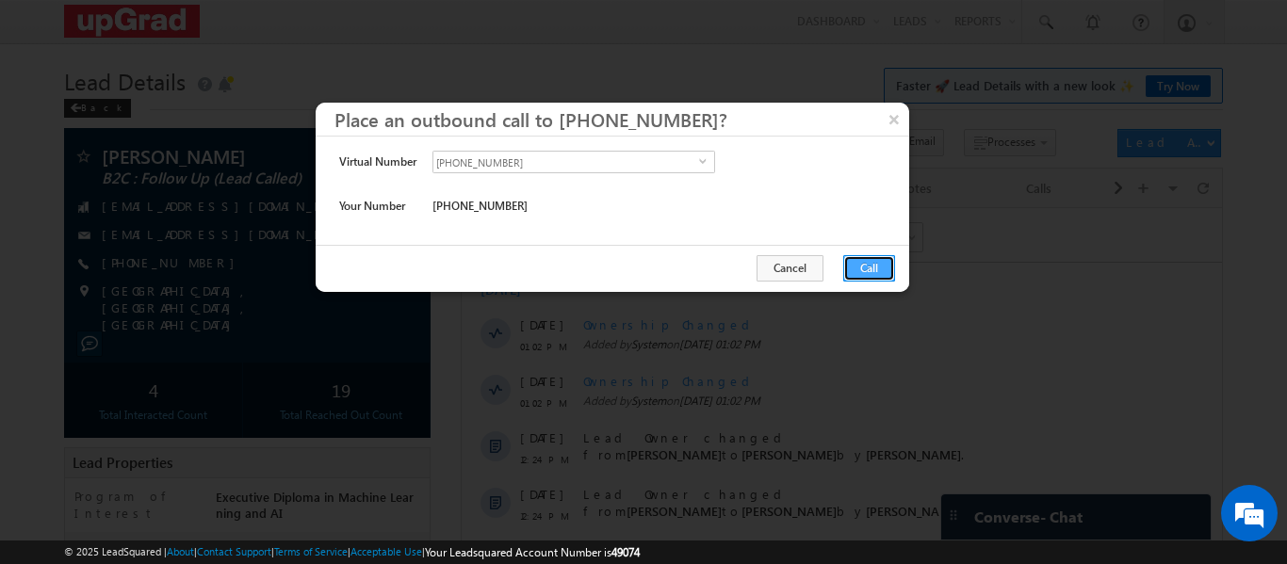
click at [861, 263] on button "Call" at bounding box center [869, 268] width 52 height 26
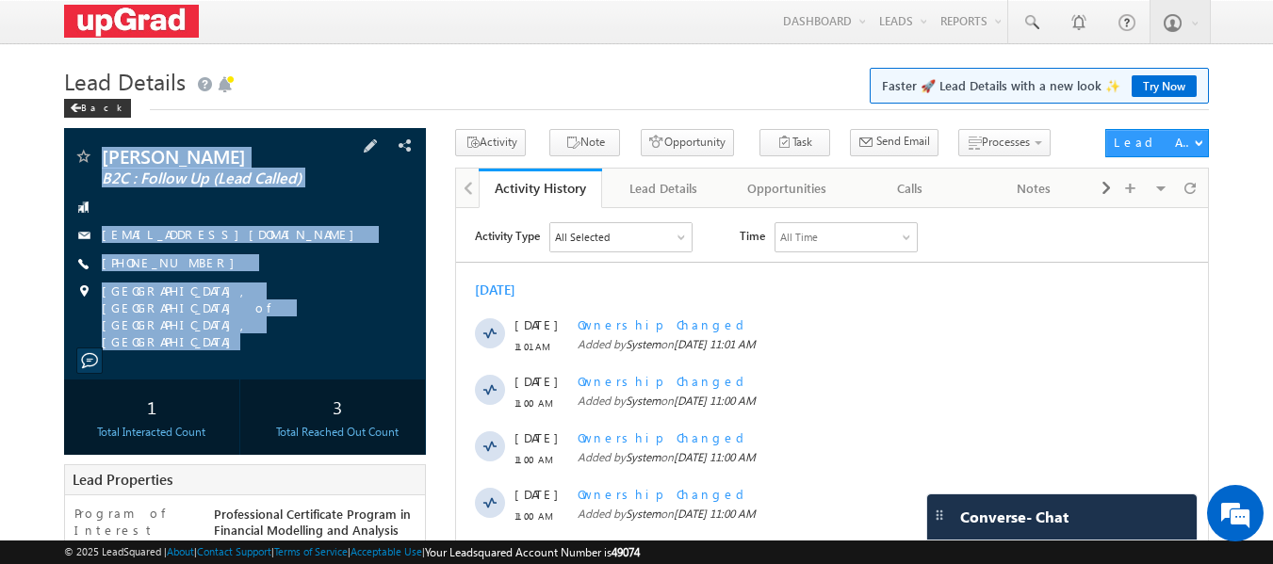
drag, startPoint x: 213, startPoint y: 246, endPoint x: 272, endPoint y: 313, distance: 89.4
click at [272, 313] on div "[PERSON_NAME] B2C : Follow Up (Lead Called) [EMAIL_ADDRESS][DOMAIN_NAME]" at bounding box center [245, 254] width 363 height 252
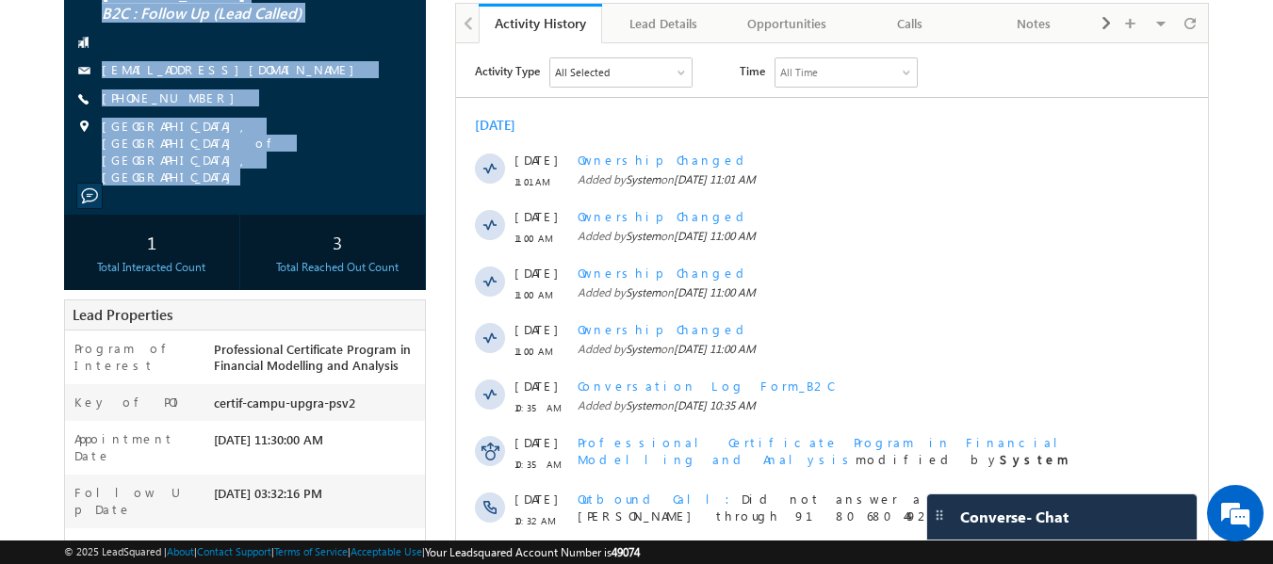
scroll to position [471, 0]
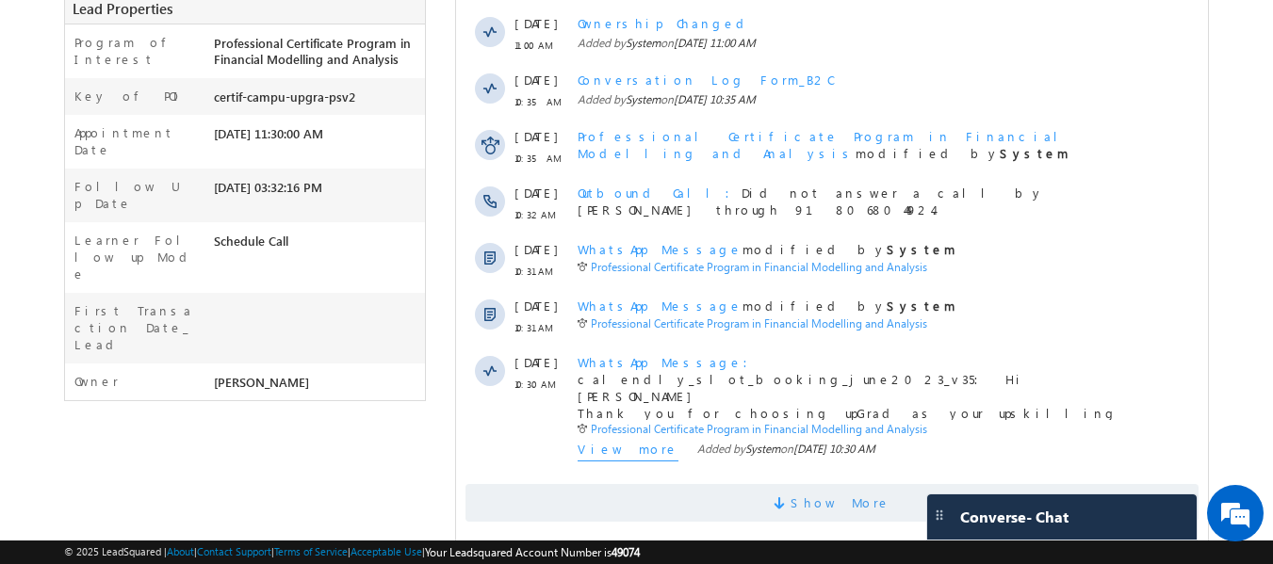
drag, startPoint x: 857, startPoint y: 497, endPoint x: 837, endPoint y: 494, distance: 20.9
click at [857, 496] on span "Show More" at bounding box center [841, 503] width 100 height 38
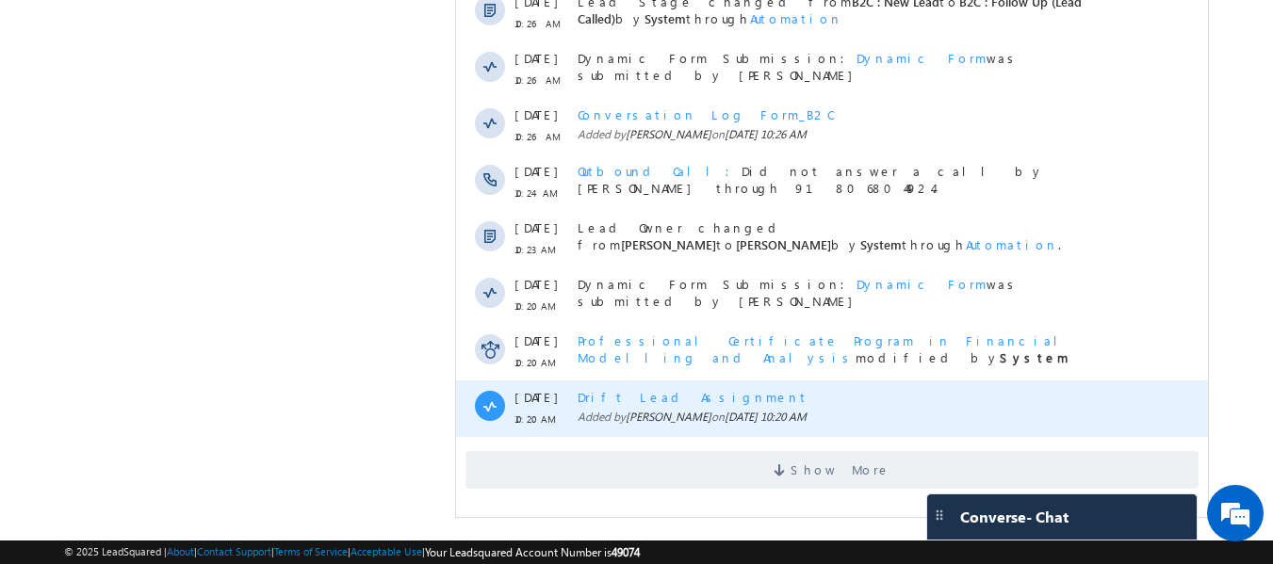
scroll to position [1072, 0]
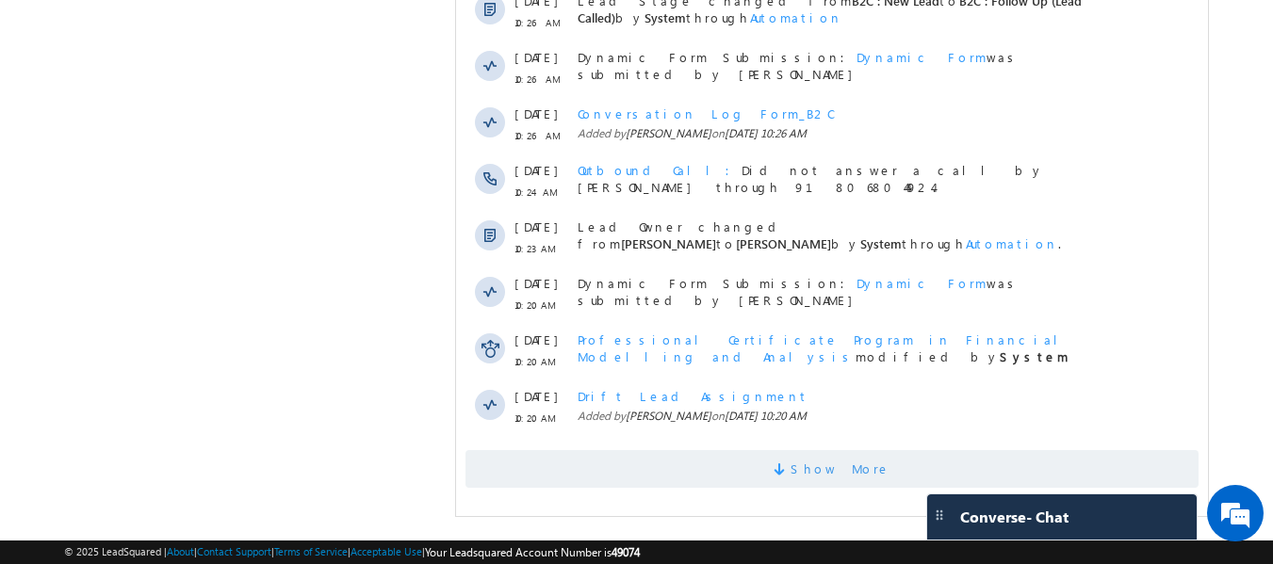
click at [839, 476] on span "Show More" at bounding box center [841, 469] width 100 height 38
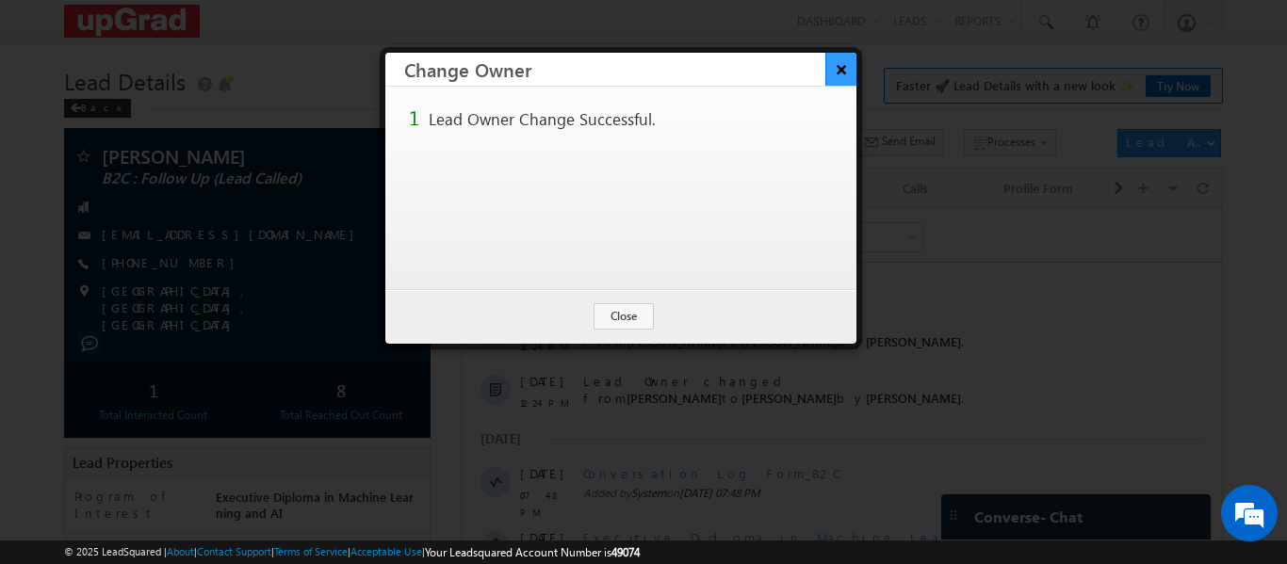
click at [835, 66] on button "×" at bounding box center [840, 69] width 31 height 33
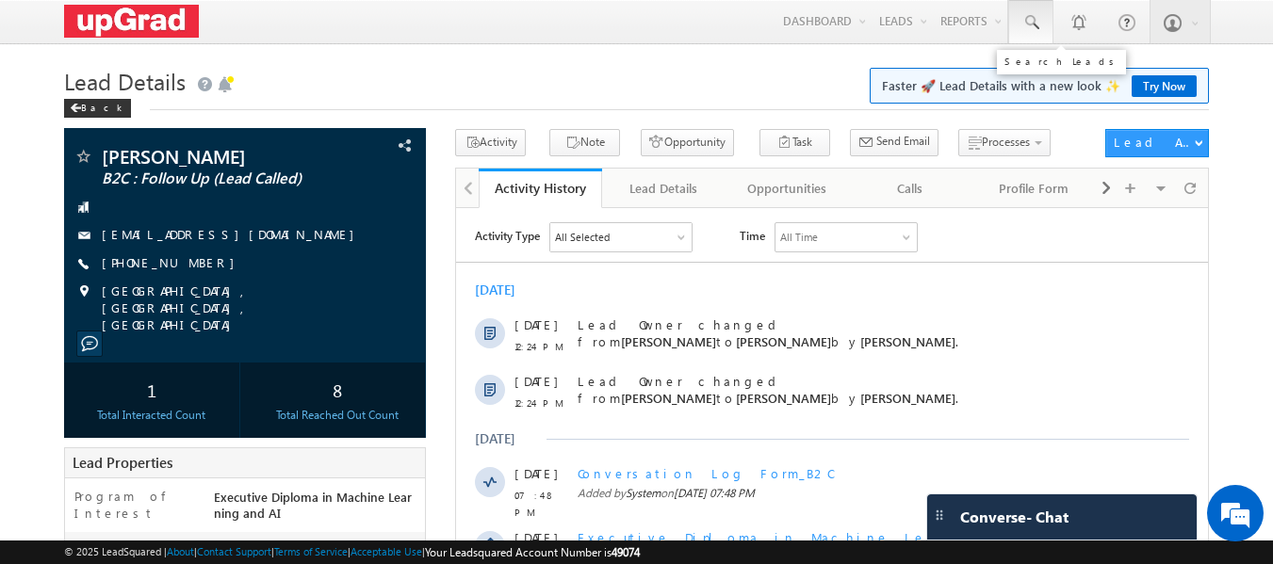
click at [1041, 24] on link at bounding box center [1030, 21] width 45 height 43
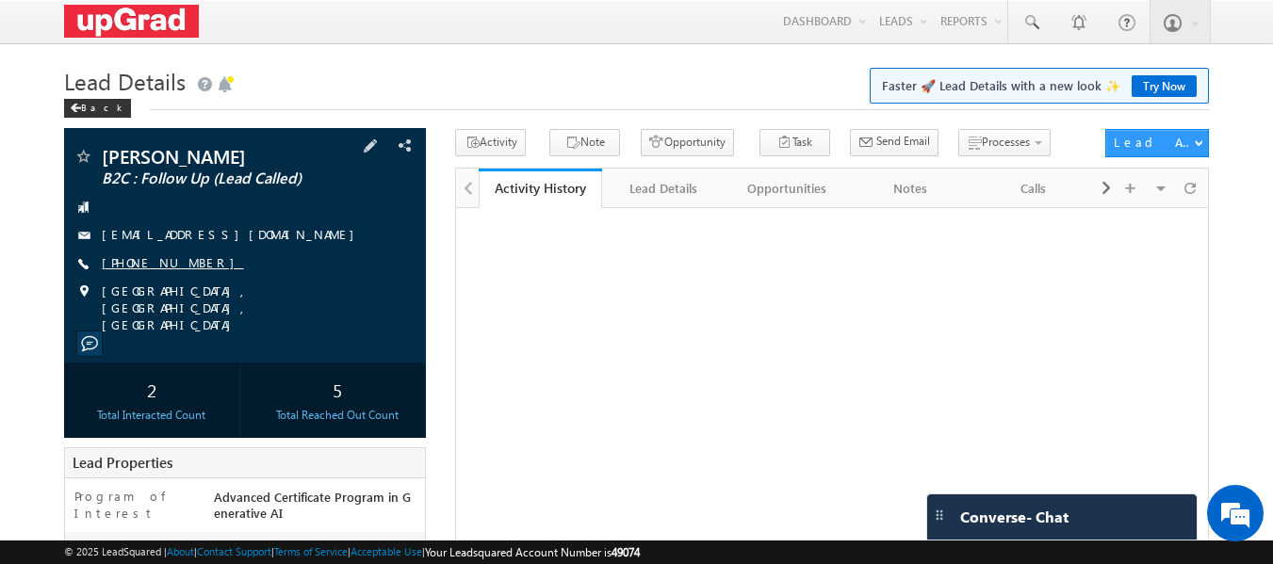
click at [169, 259] on link "[PHONE_NUMBER]" at bounding box center [173, 262] width 142 height 16
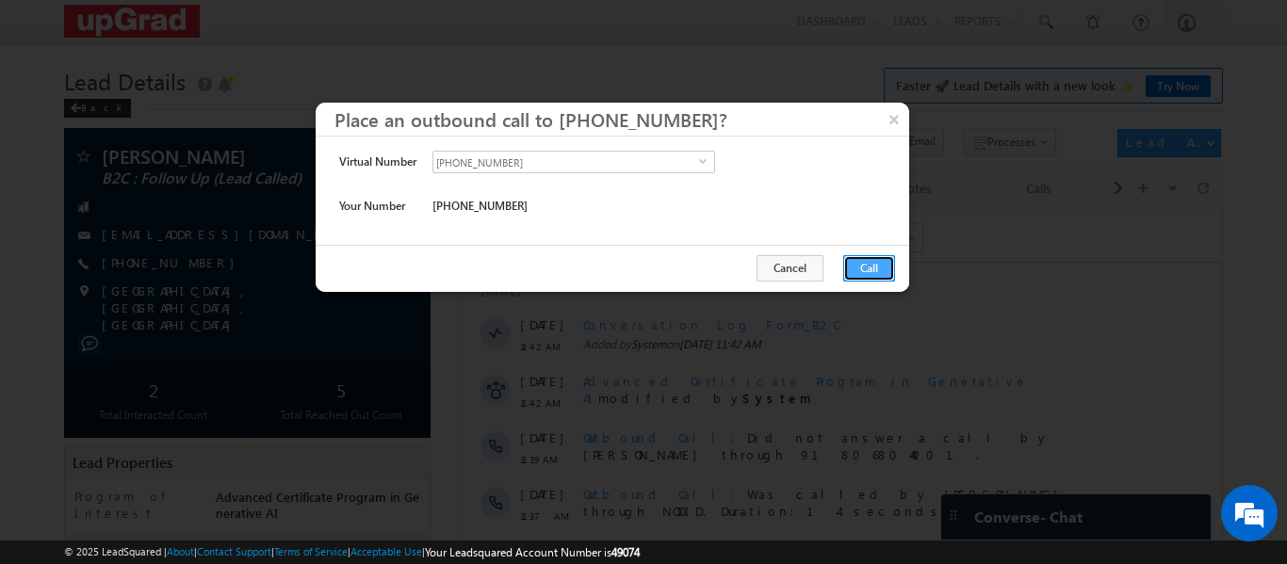
click at [882, 271] on button "Call" at bounding box center [869, 268] width 52 height 26
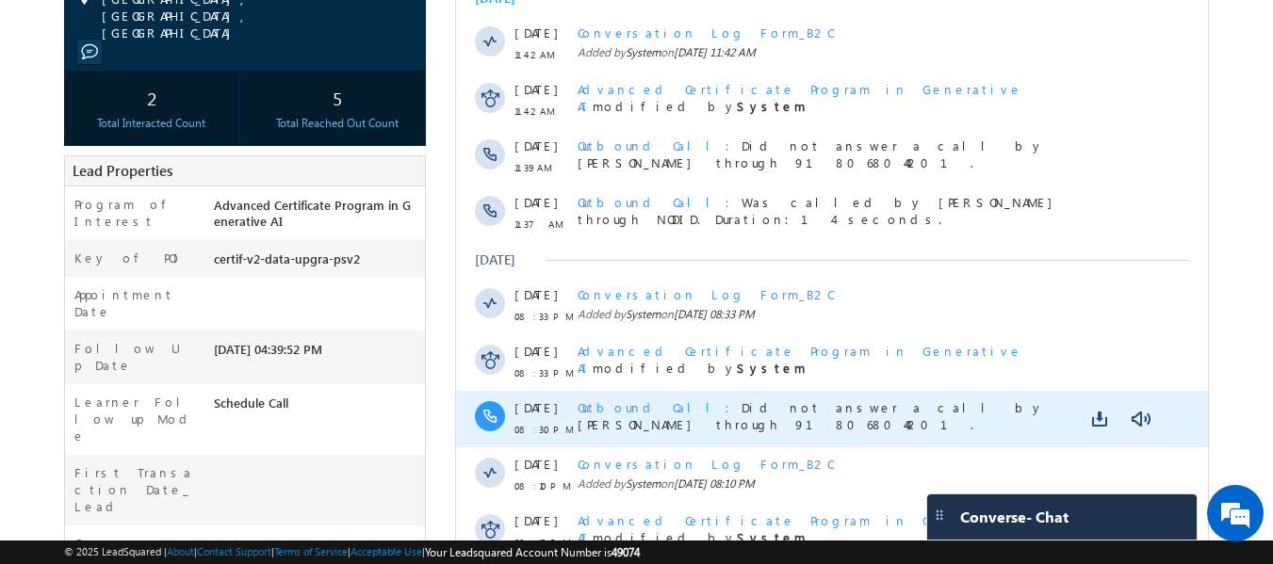
scroll to position [553, 0]
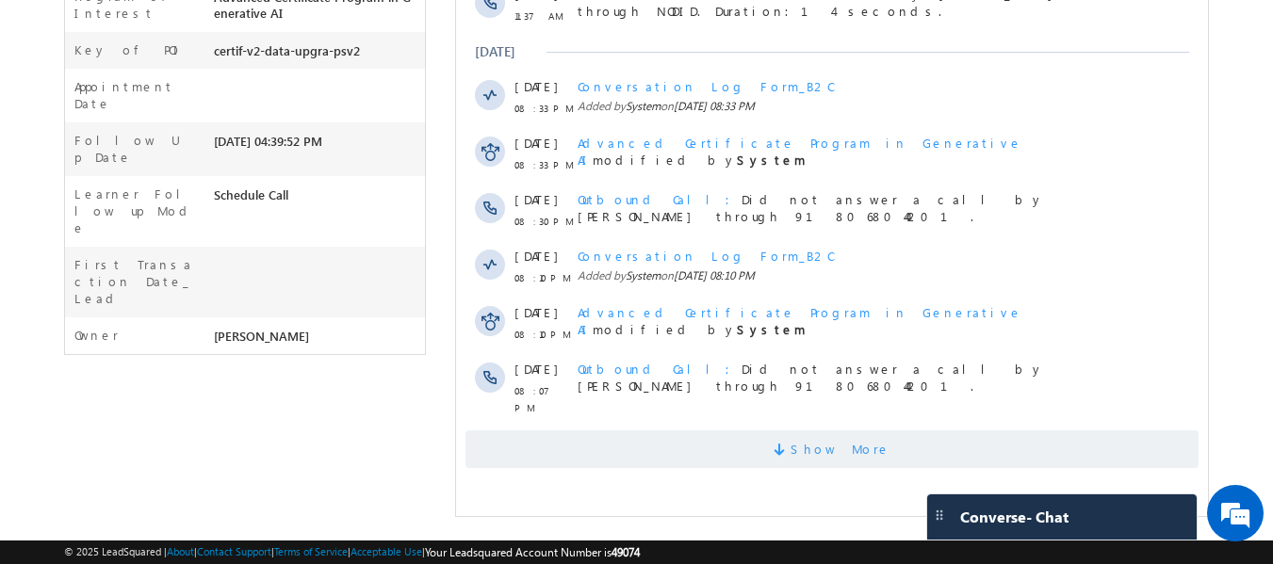
click at [846, 433] on span "Show More" at bounding box center [841, 450] width 100 height 38
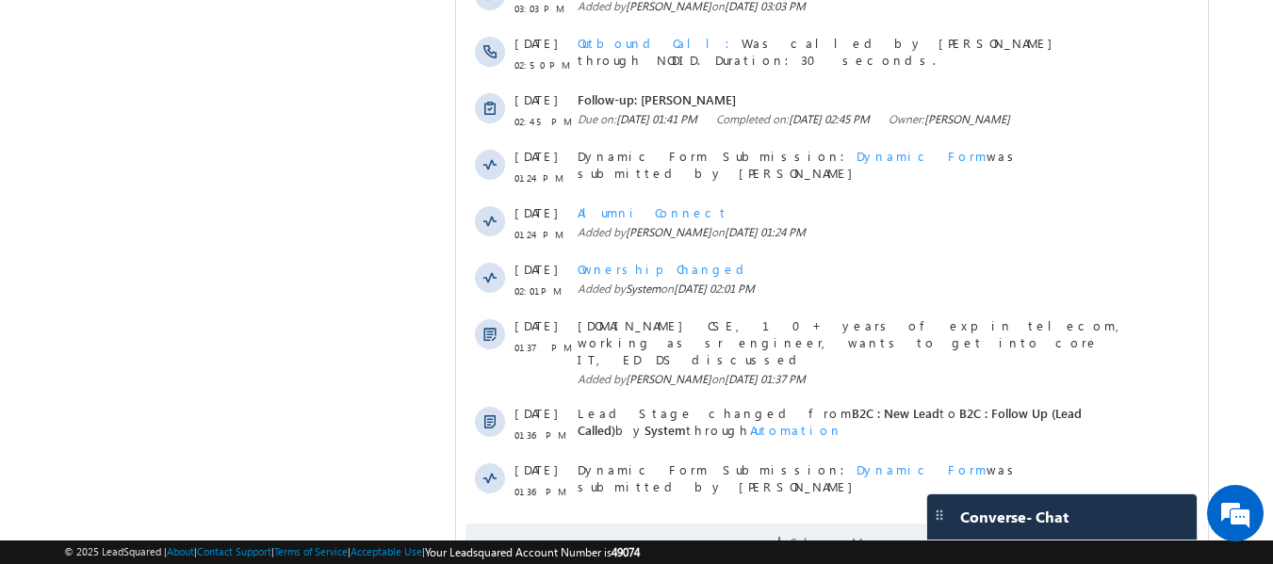
scroll to position [1106, 0]
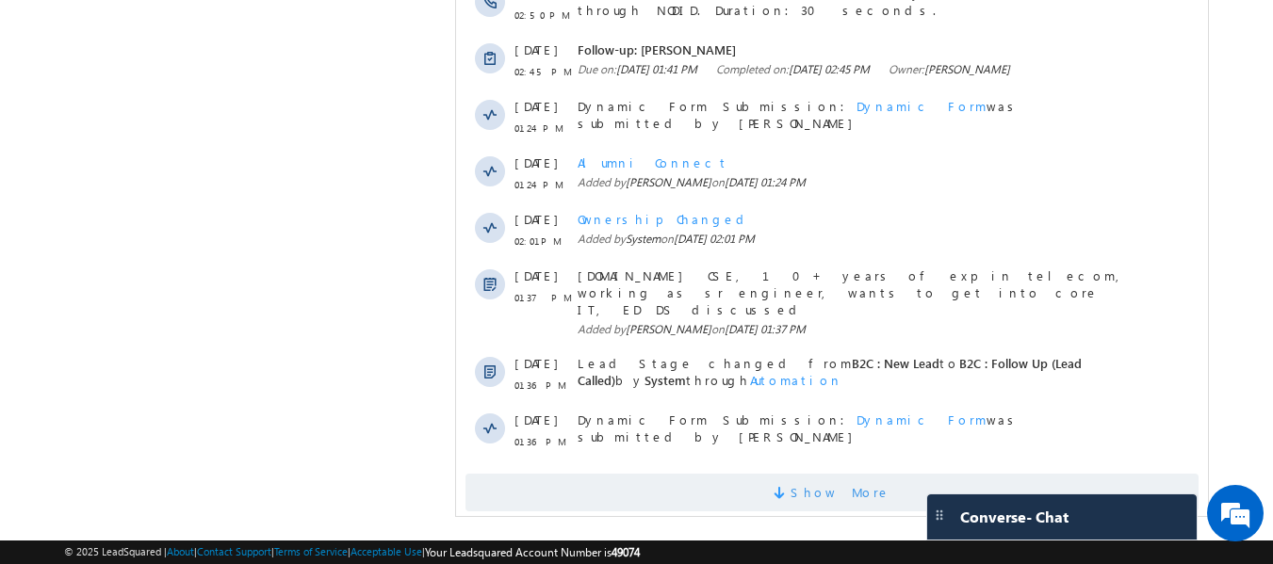
click at [778, 474] on span "Show More" at bounding box center [831, 493] width 733 height 38
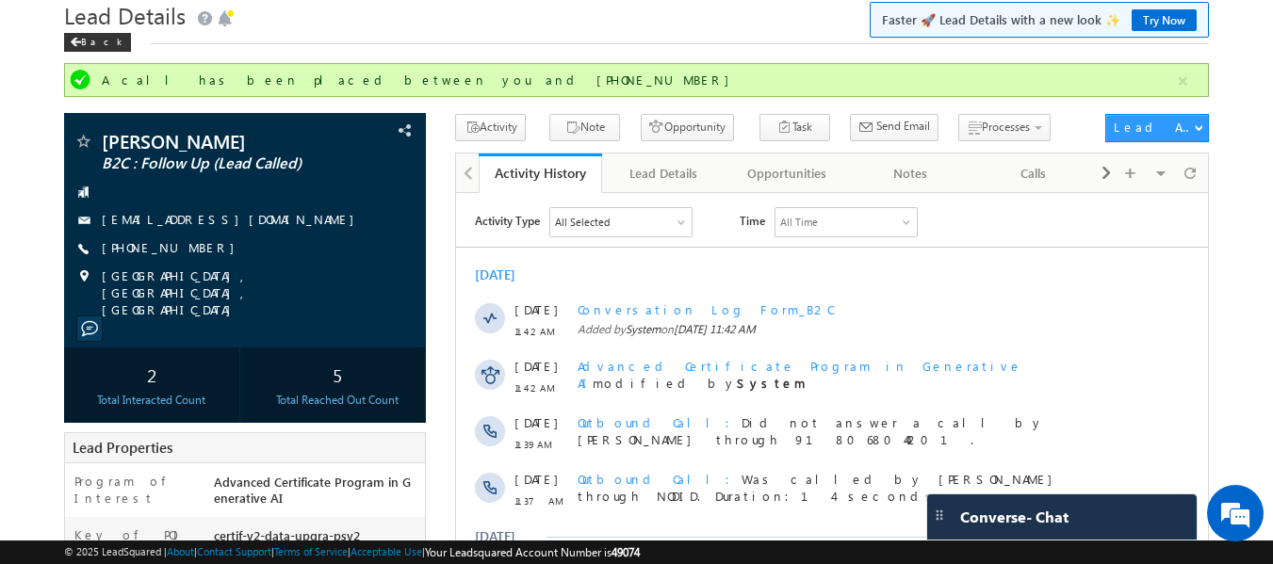
scroll to position [42, 0]
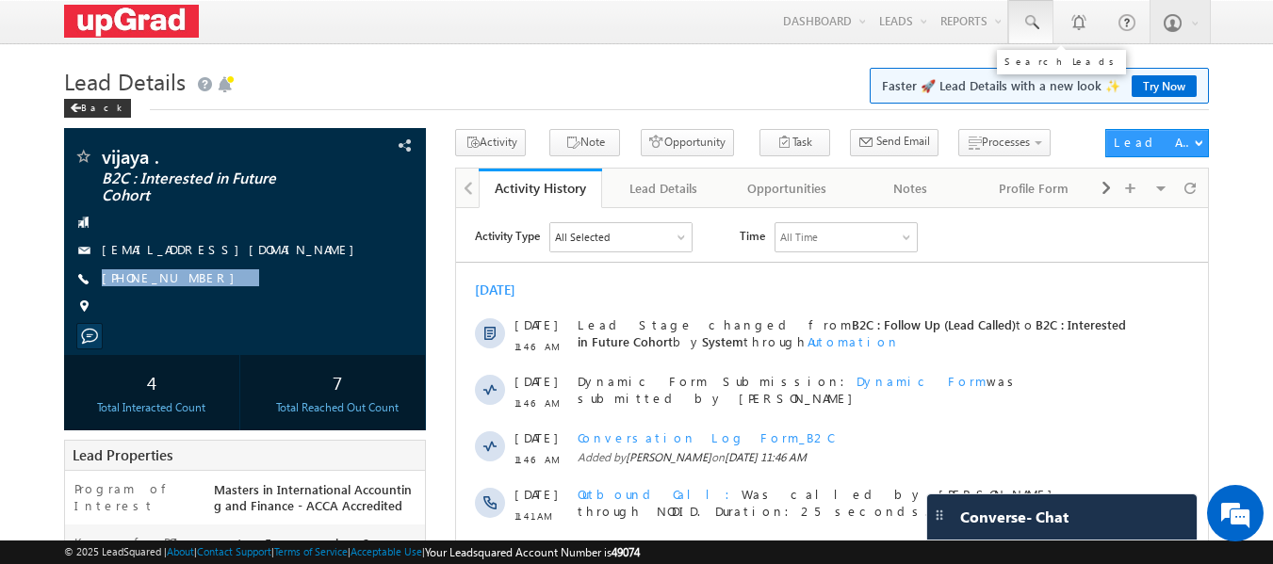
click at [1034, 26] on span at bounding box center [1030, 22] width 19 height 19
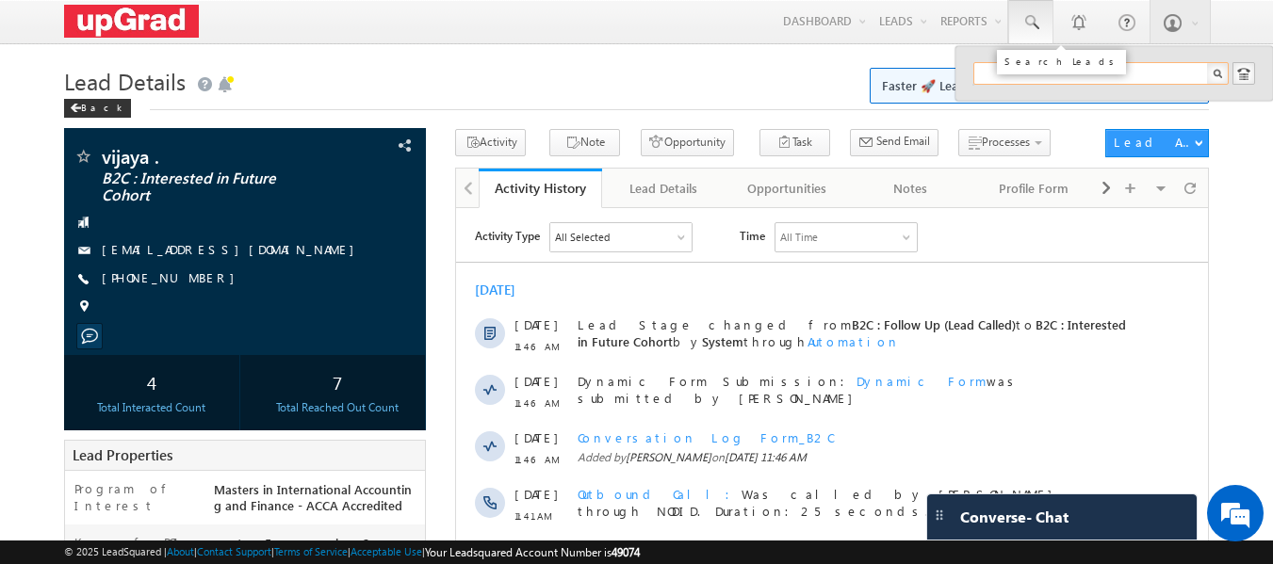
paste input "9380204470"
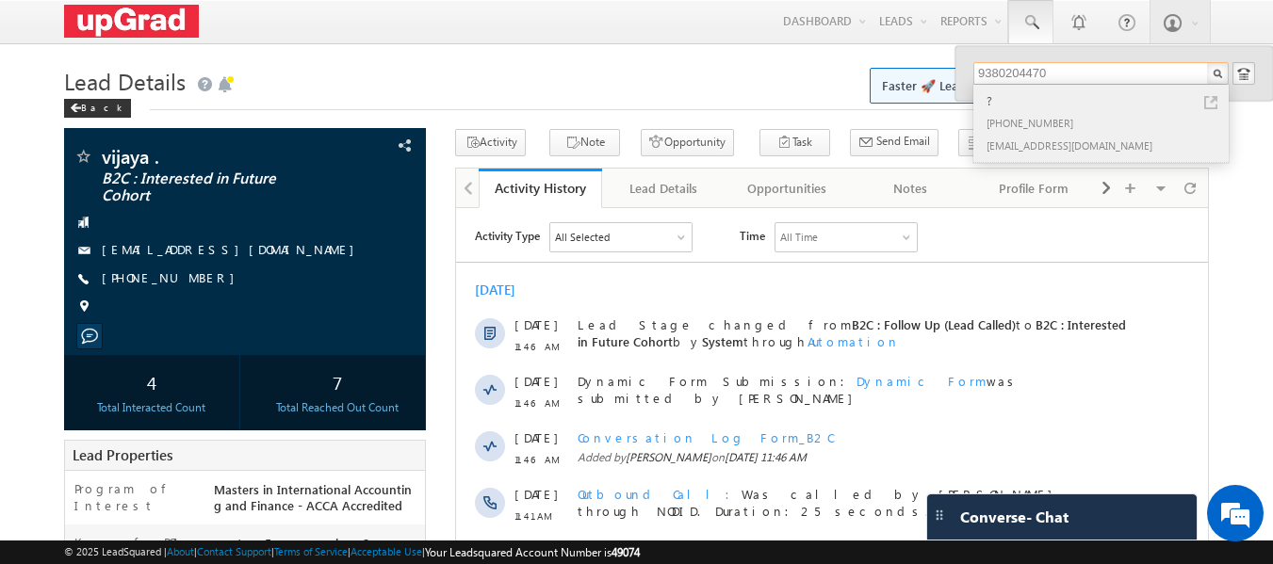
type input "9380204470"
click at [1017, 112] on div "[PHONE_NUMBER]" at bounding box center [1109, 122] width 253 height 23
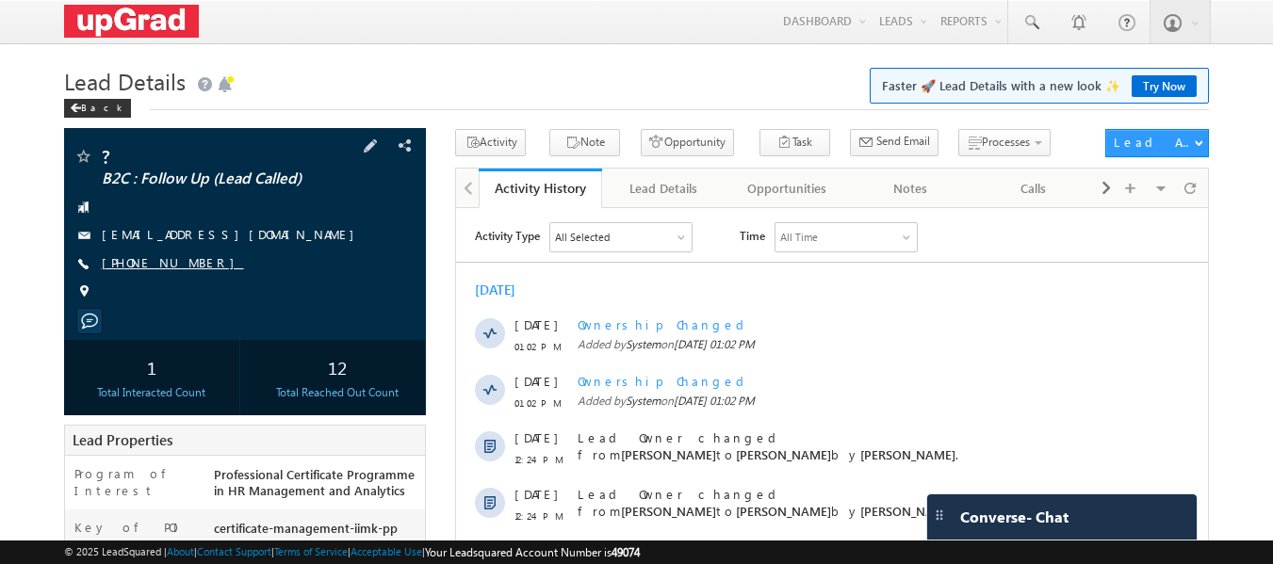
click at [146, 257] on link "[PHONE_NUMBER]" at bounding box center [173, 262] width 142 height 16
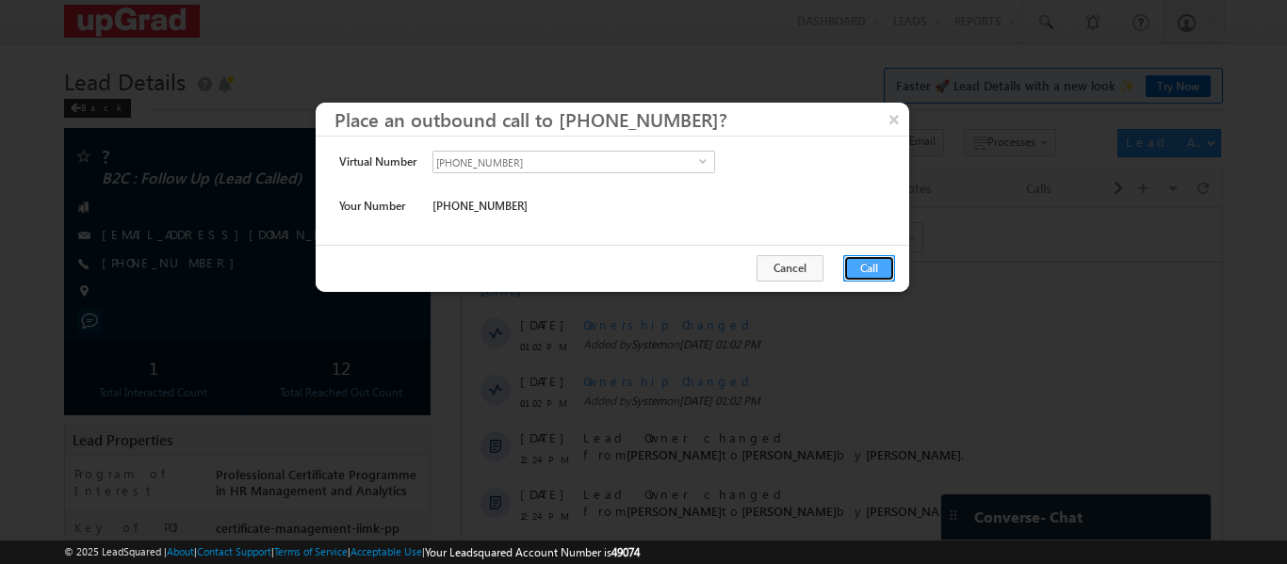
click at [866, 269] on button "Call" at bounding box center [869, 268] width 52 height 26
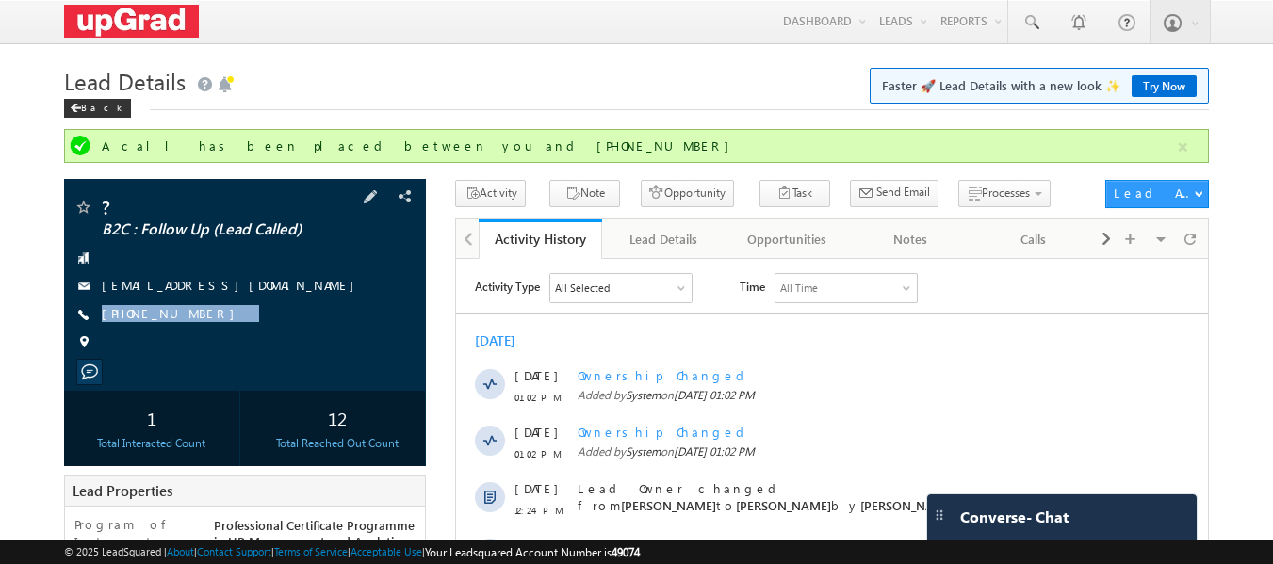
drag, startPoint x: 229, startPoint y: 316, endPoint x: 192, endPoint y: 336, distance: 42.2
click at [192, 336] on div "? B2C : Follow Up (Lead Called) [EMAIL_ADDRESS][DOMAIN_NAME] [PHONE_NUMBER]" at bounding box center [245, 280] width 344 height 164
copy div "[PHONE_NUMBER]"
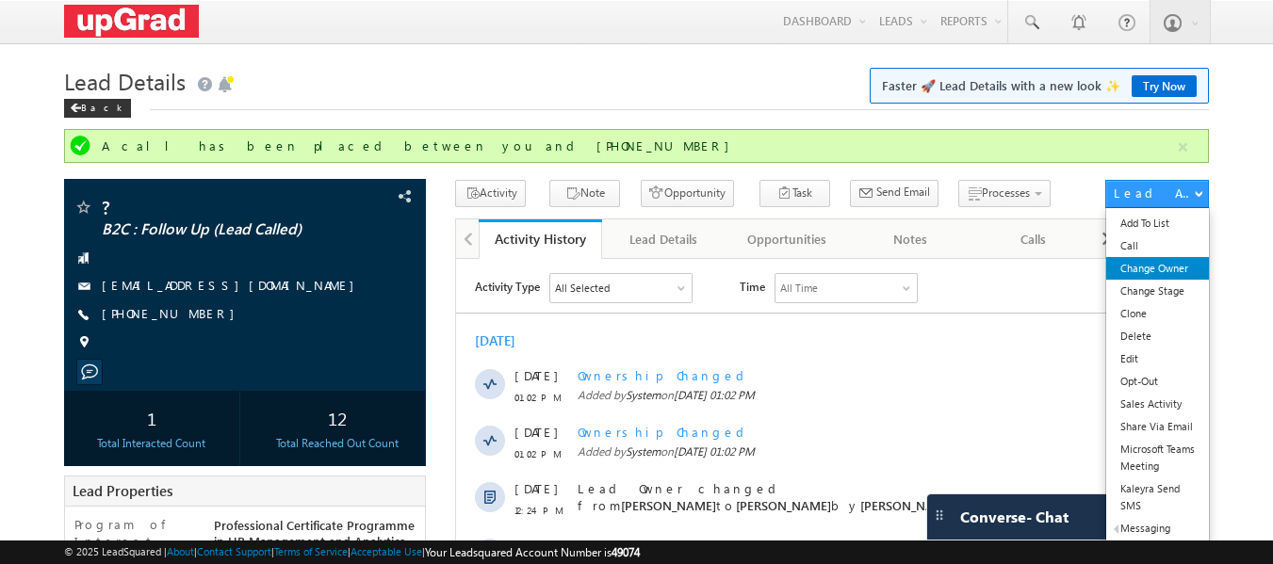
click at [1158, 271] on link "Change Owner" at bounding box center [1157, 268] width 103 height 23
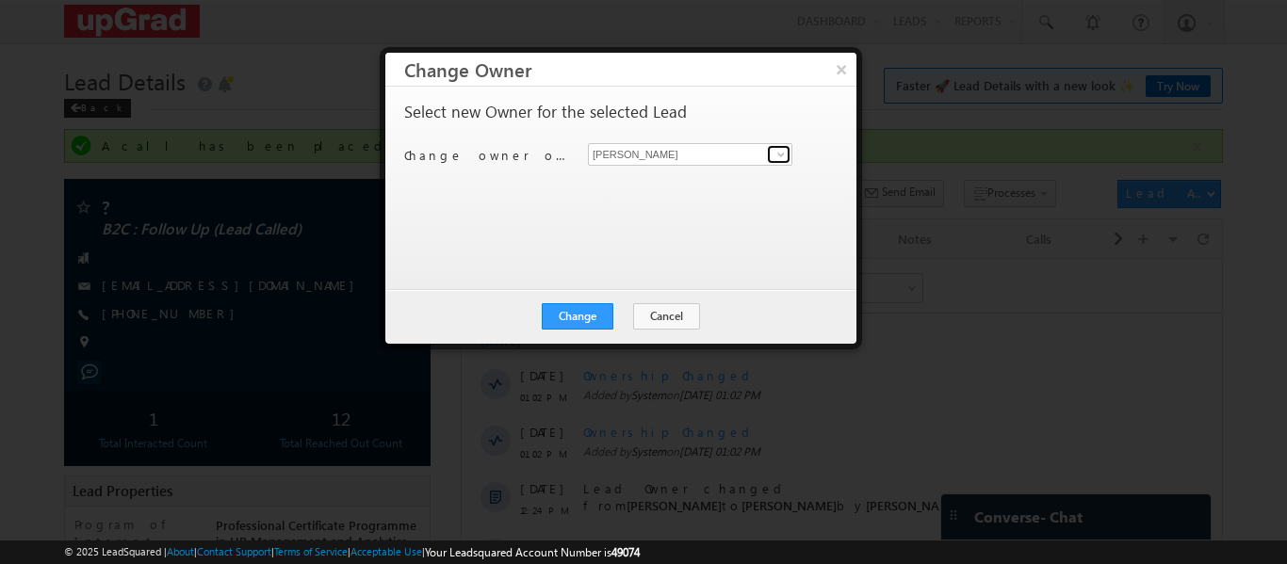
click at [779, 155] on span at bounding box center [781, 154] width 15 height 15
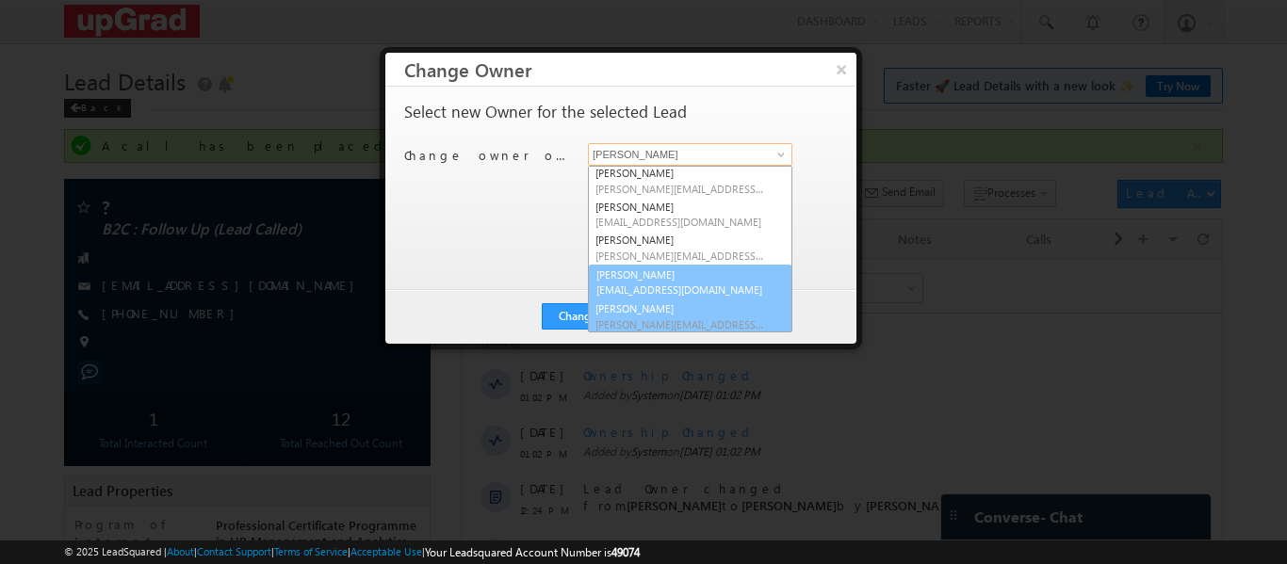
scroll to position [36, 0]
click at [654, 277] on link "[PERSON_NAME] [EMAIL_ADDRESS][DOMAIN_NAME]" at bounding box center [690, 282] width 204 height 36
type input "[PERSON_NAME]"
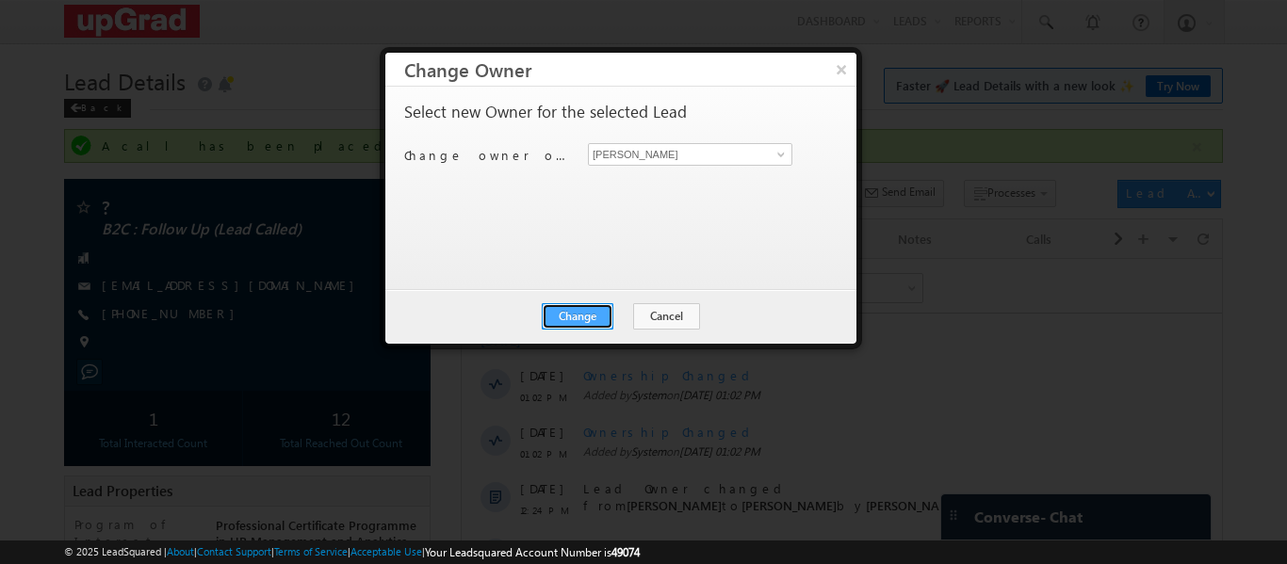
click at [579, 314] on button "Change" at bounding box center [578, 316] width 72 height 26
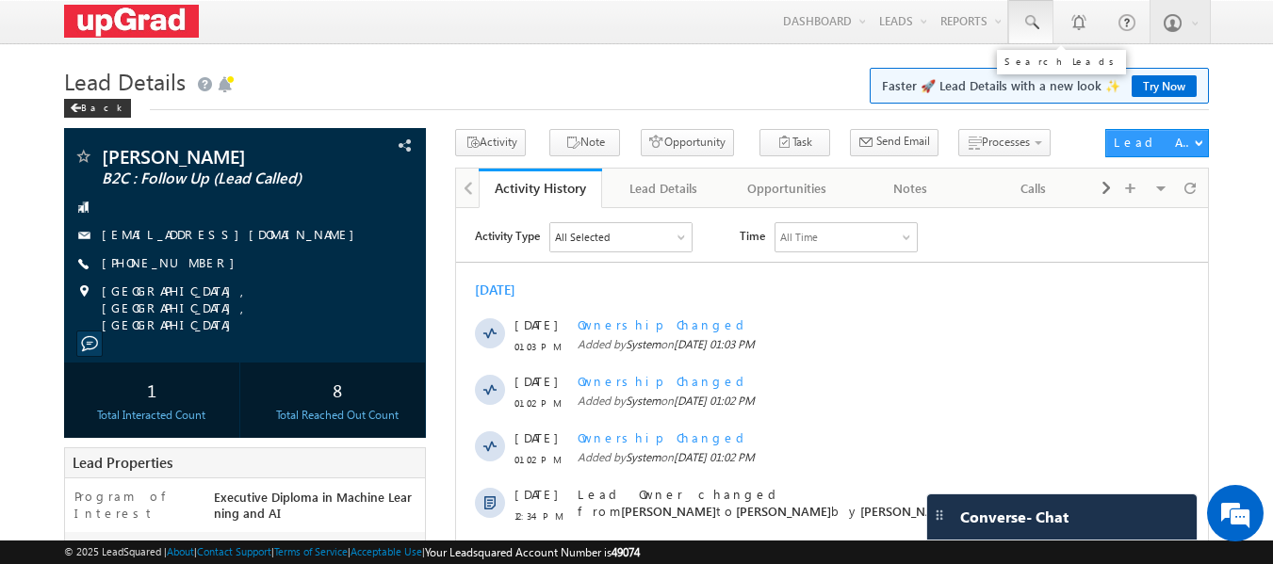
click at [1041, 18] on link at bounding box center [1030, 21] width 45 height 43
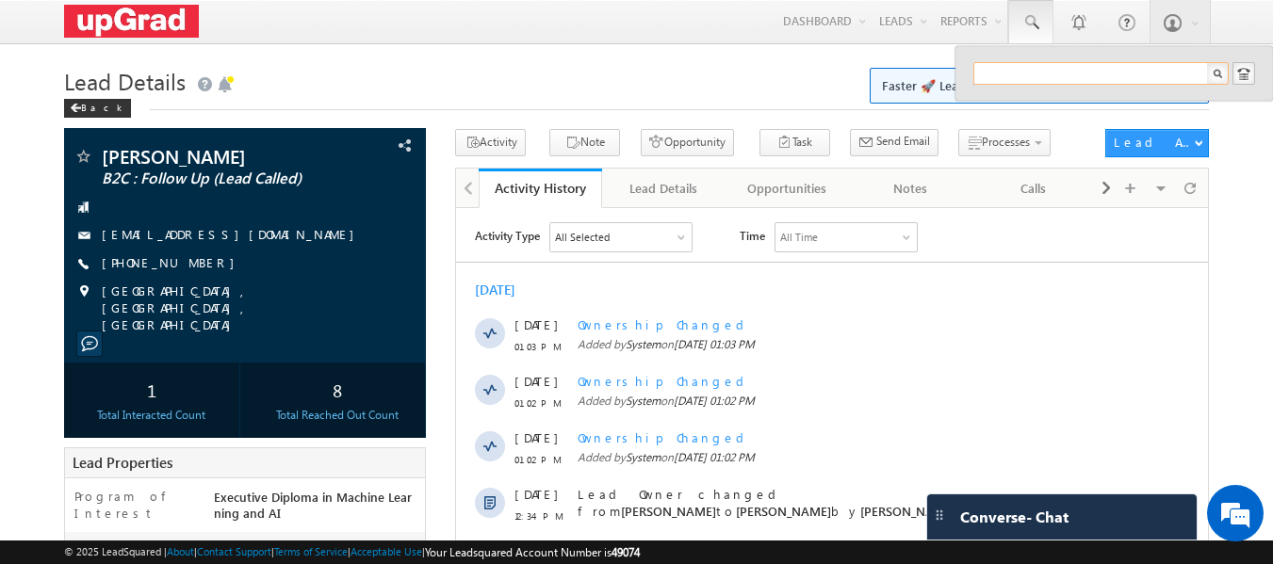
paste input "9429090498"
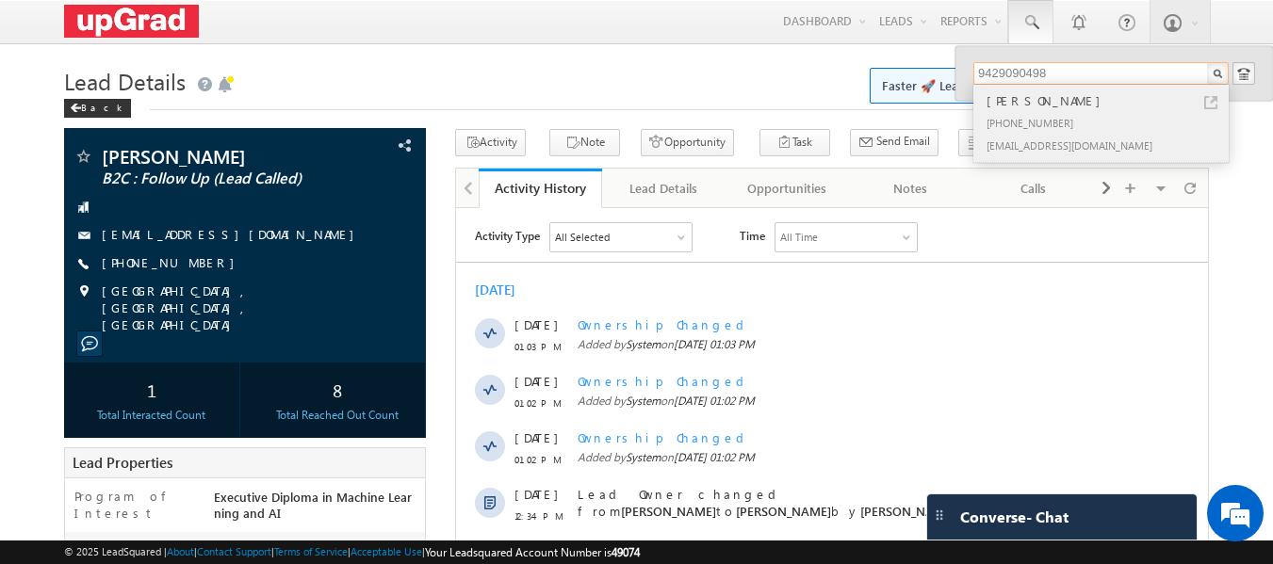
type input "9429090498"
click at [1029, 104] on div "[PERSON_NAME]" at bounding box center [1109, 100] width 253 height 21
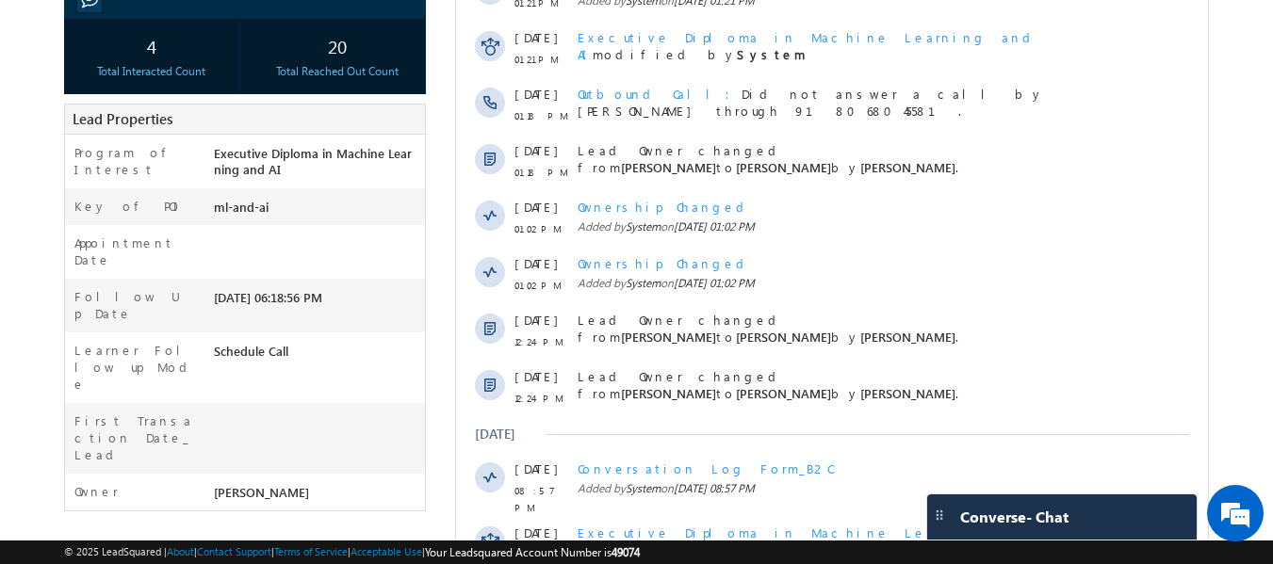
scroll to position [31, 0]
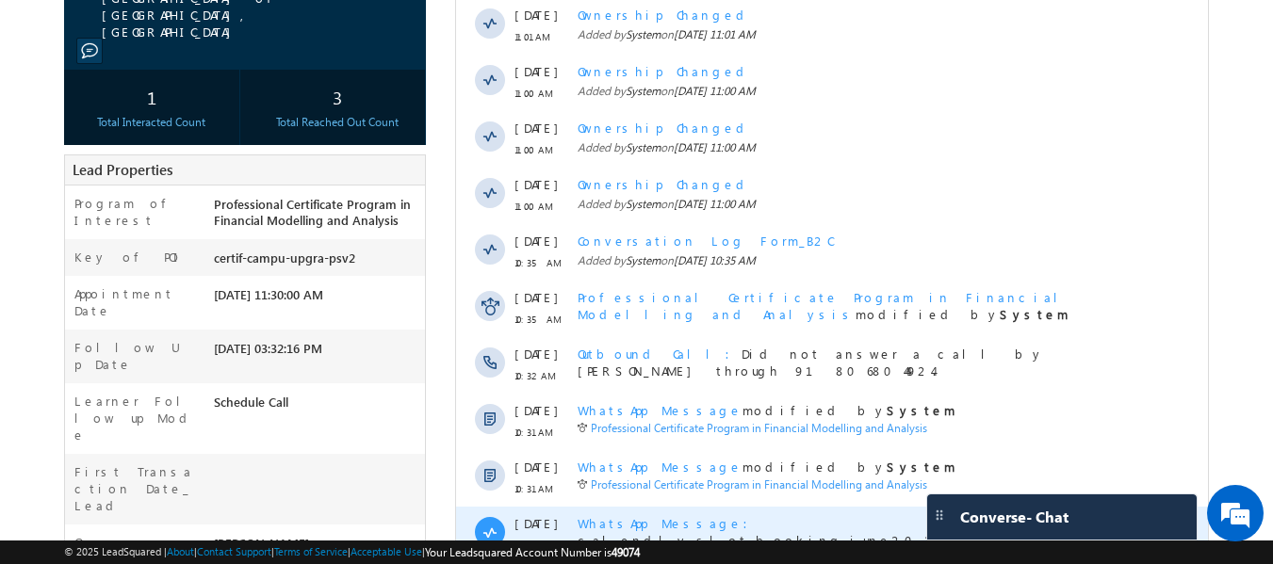
scroll to position [533, 0]
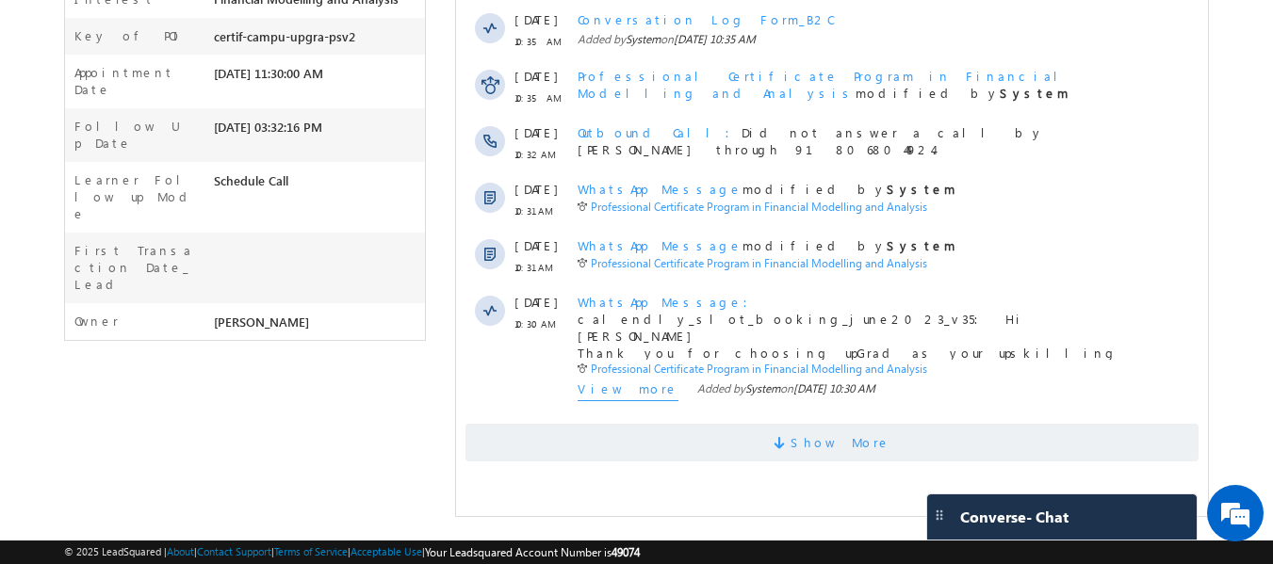
click at [843, 432] on span "Show More" at bounding box center [841, 443] width 100 height 38
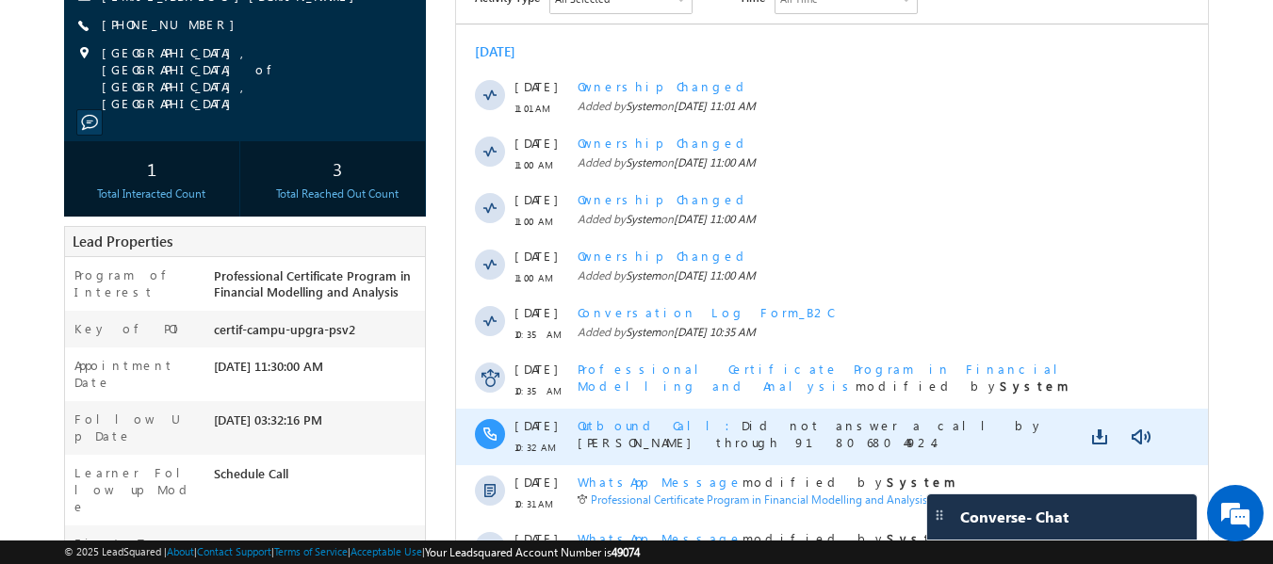
scroll to position [62, 0]
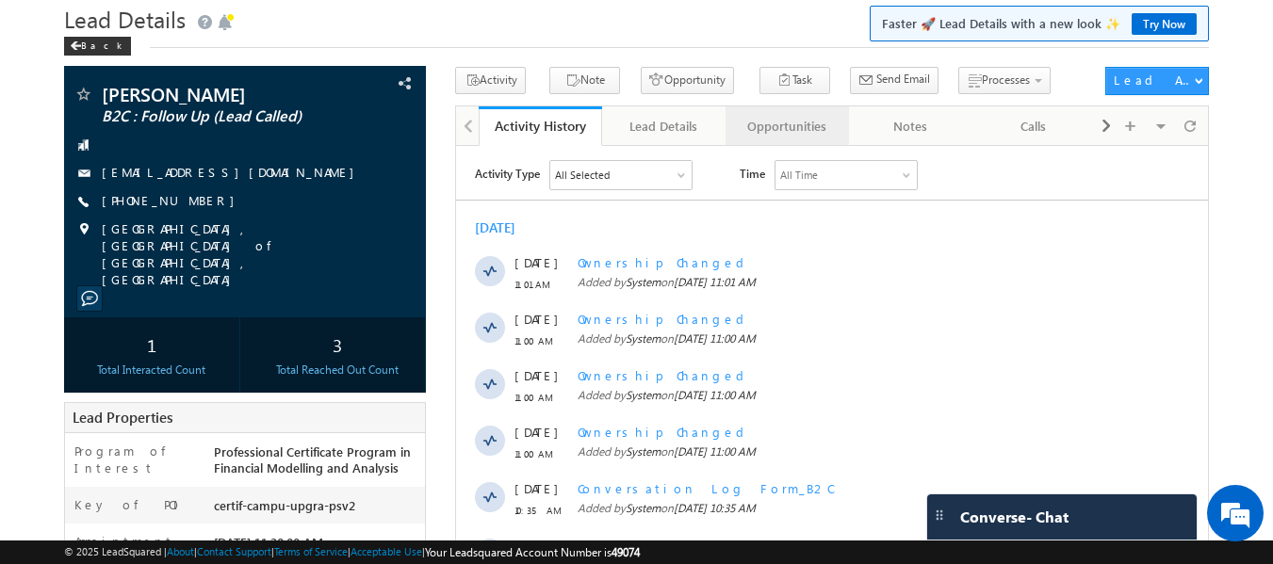
click at [795, 131] on div "Opportunities" at bounding box center [786, 126] width 91 height 23
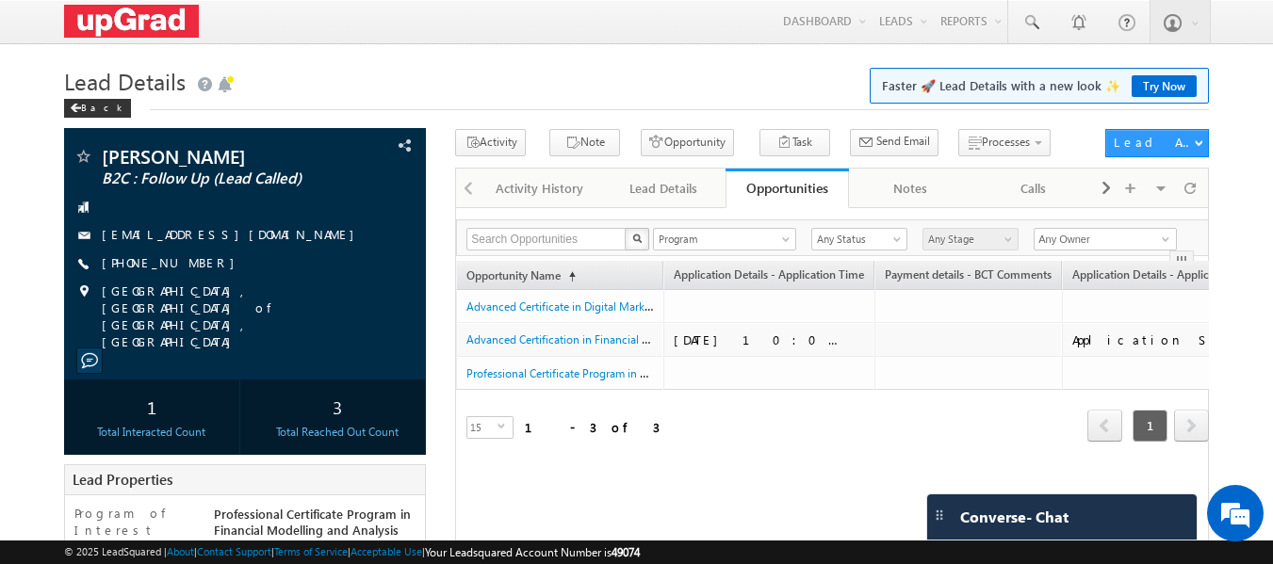
scroll to position [0, 681]
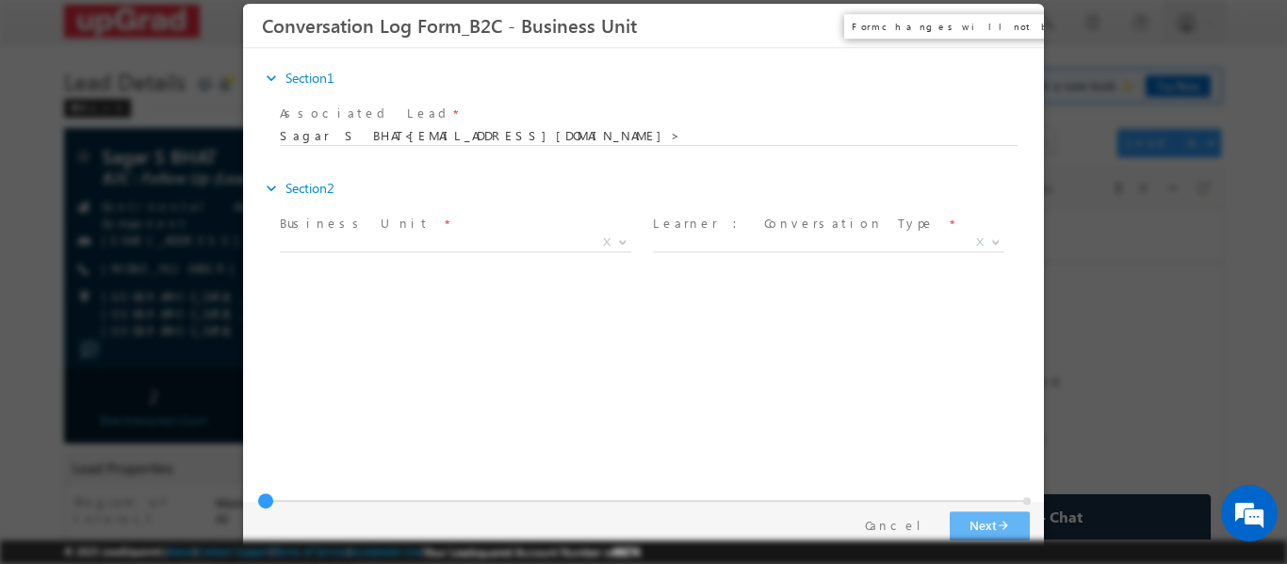
click at [1010, 21] on button "×" at bounding box center [1016, 25] width 32 height 35
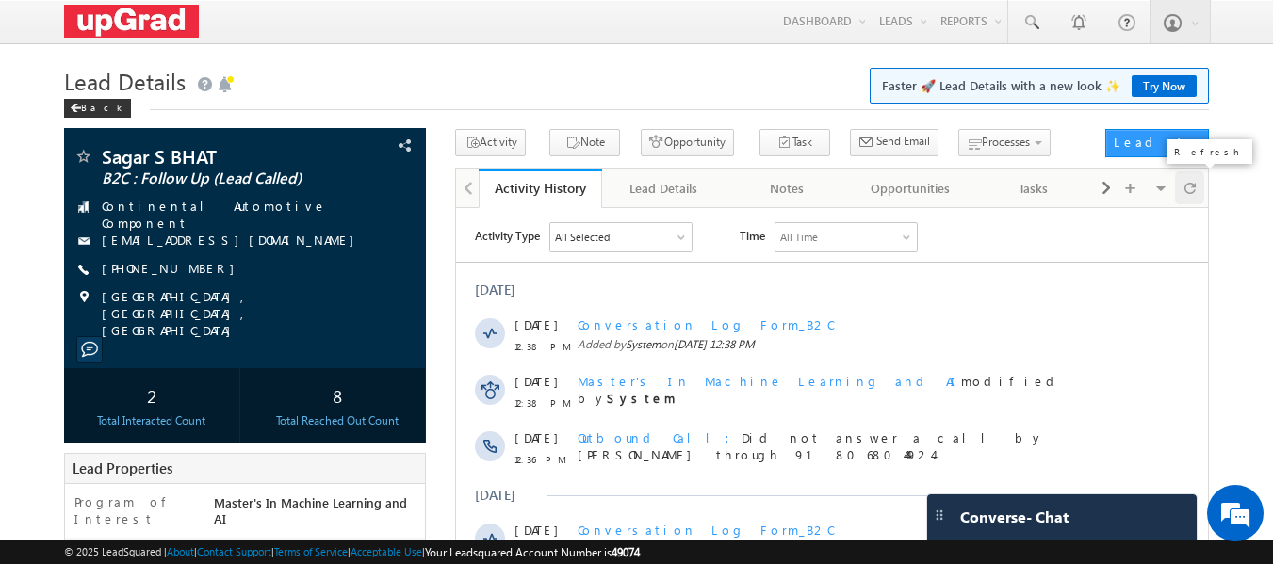
click at [1184, 196] on span at bounding box center [1189, 187] width 11 height 33
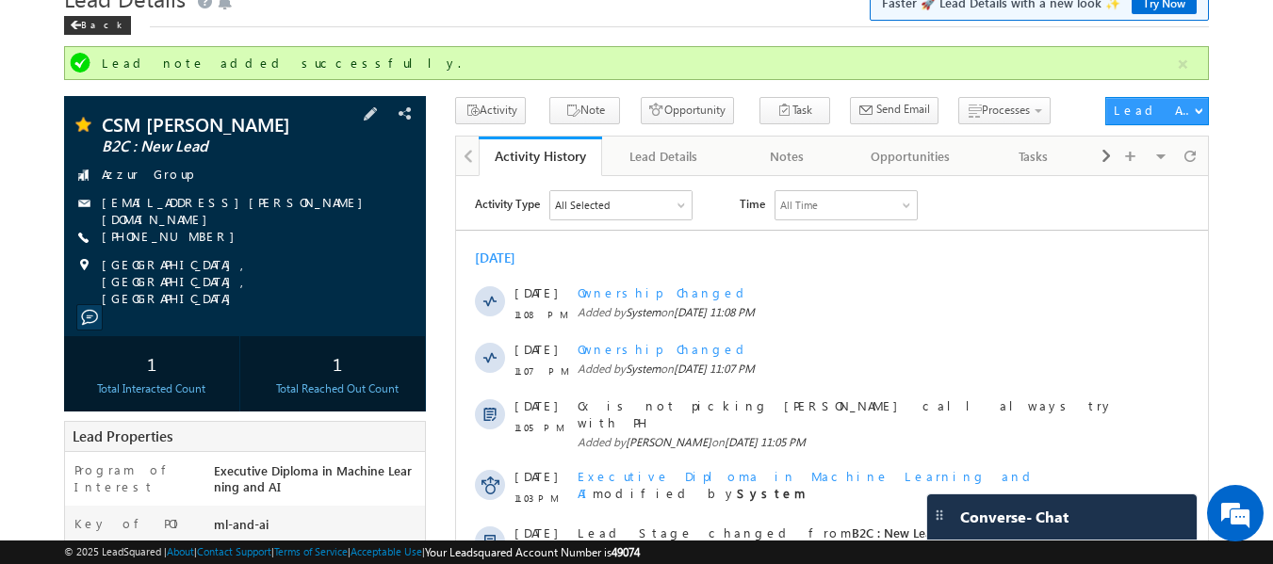
scroll to position [94, 0]
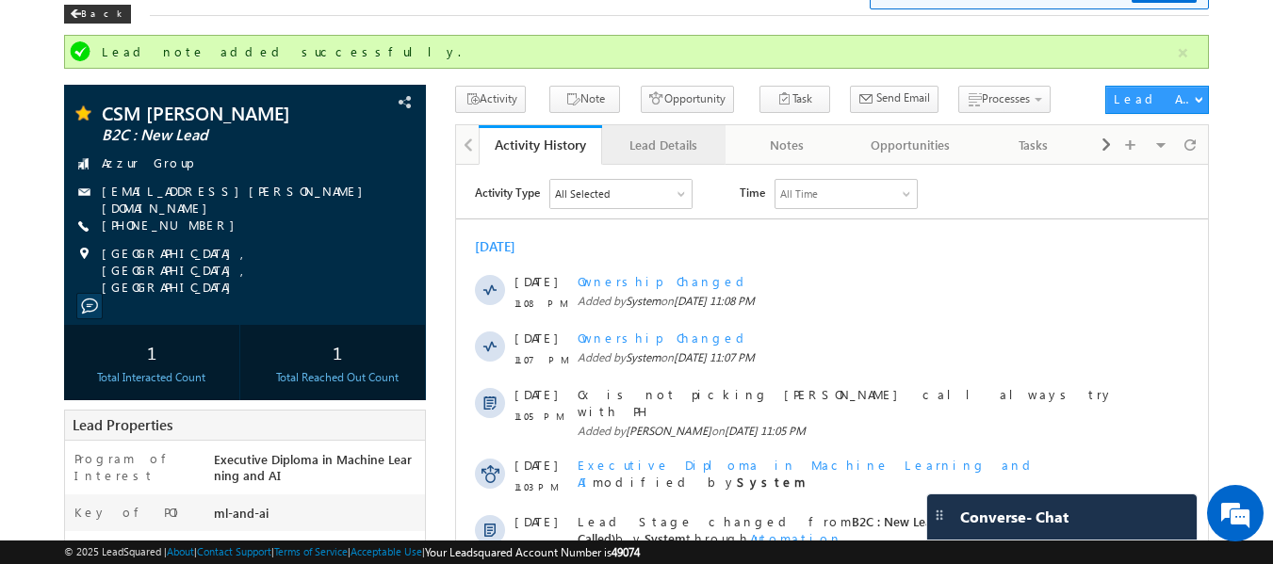
click at [640, 146] on div "Lead Details" at bounding box center [662, 145] width 91 height 23
